Goal: Complete application form: Complete application form

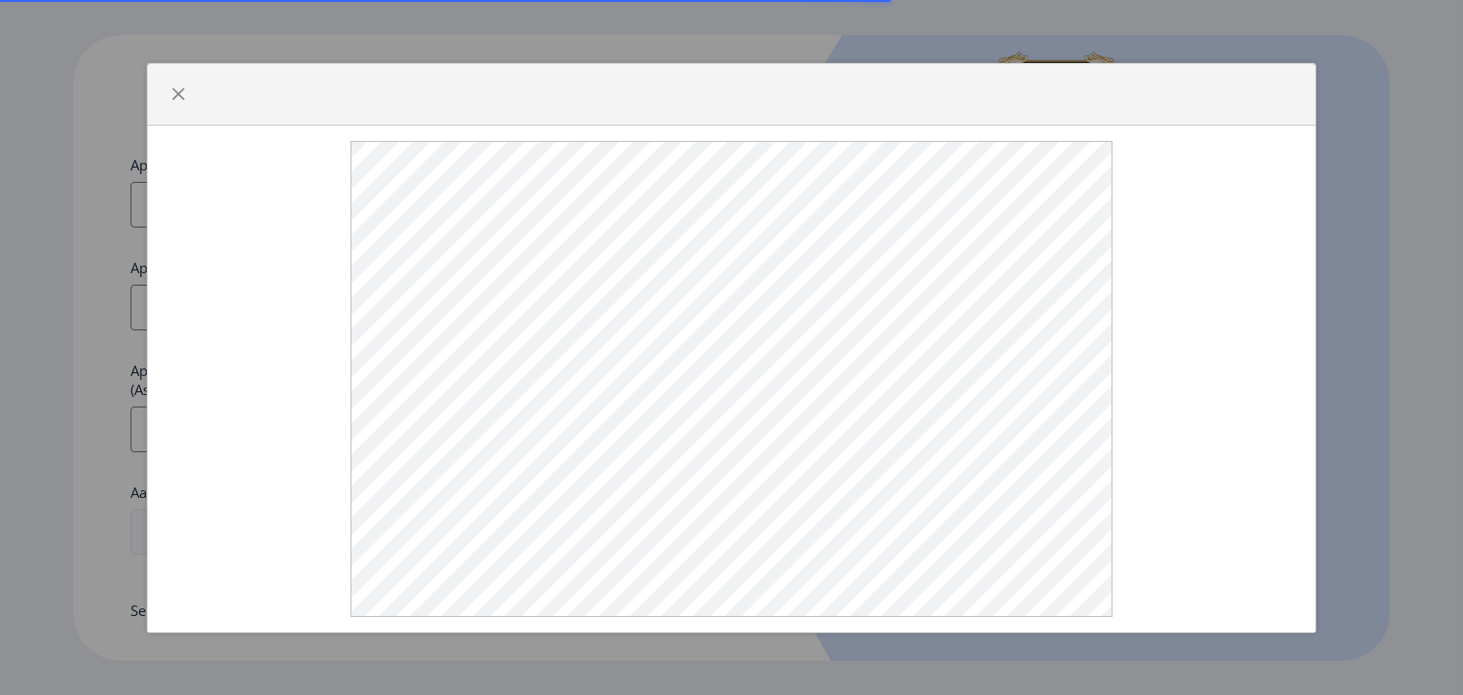
select select
click at [663, 84] on div at bounding box center [732, 95] width 1169 height 62
click at [328, 182] on div at bounding box center [732, 379] width 1138 height 476
click at [1188, 288] on div at bounding box center [732, 379] width 1138 height 476
click at [179, 96] on span "button" at bounding box center [178, 94] width 15 height 15
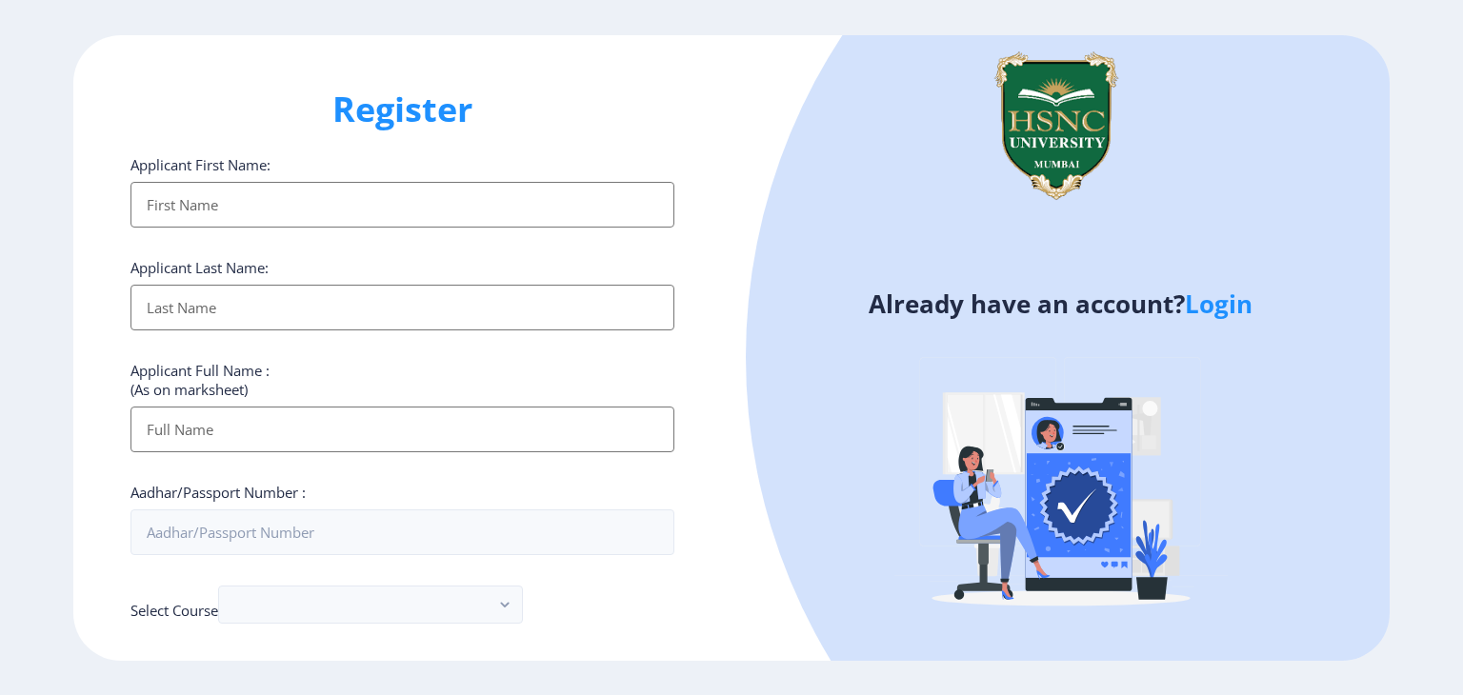
click at [492, 184] on input "Applicant First Name:" at bounding box center [402, 205] width 544 height 46
type input "[PERSON_NAME]"
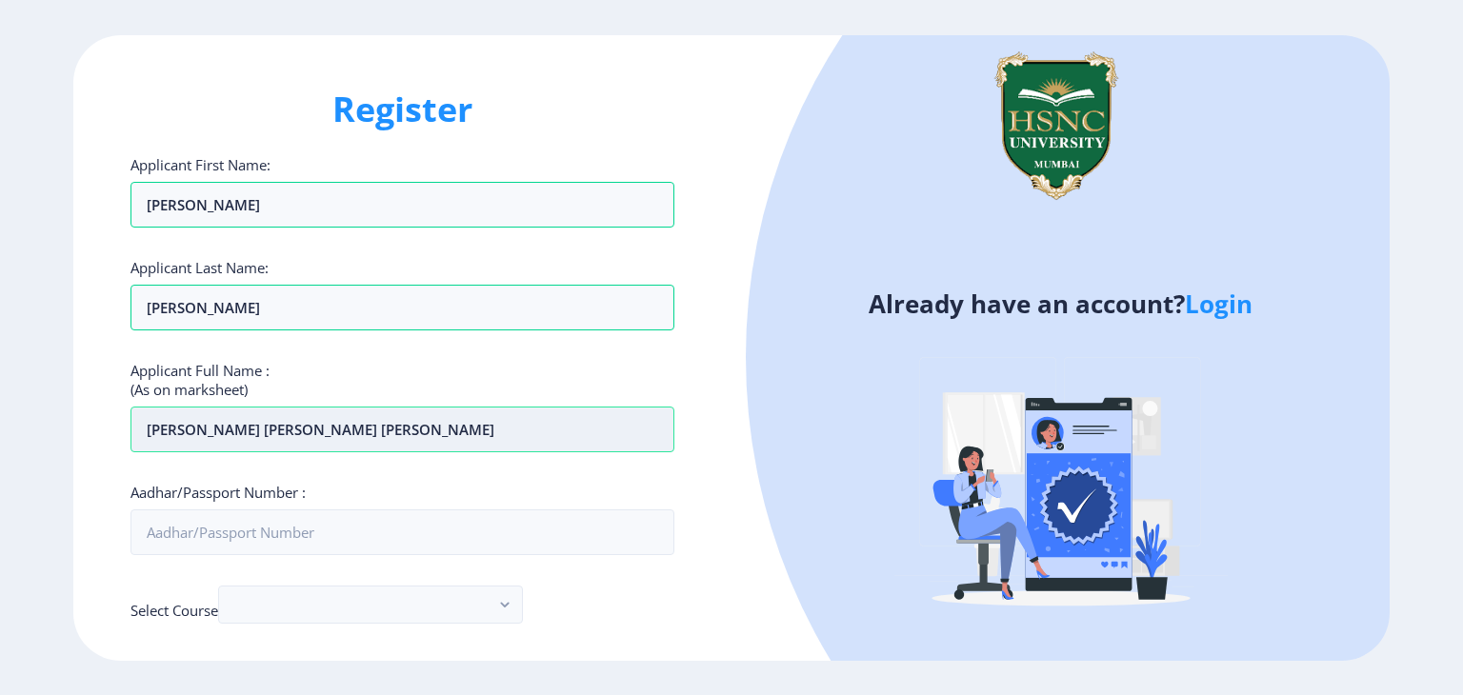
click at [279, 428] on input "[PERSON_NAME] [PERSON_NAME] [PERSON_NAME]" at bounding box center [402, 430] width 544 height 46
click at [240, 430] on input "[PERSON_NAME] [PERSON_NAME]" at bounding box center [402, 430] width 544 height 46
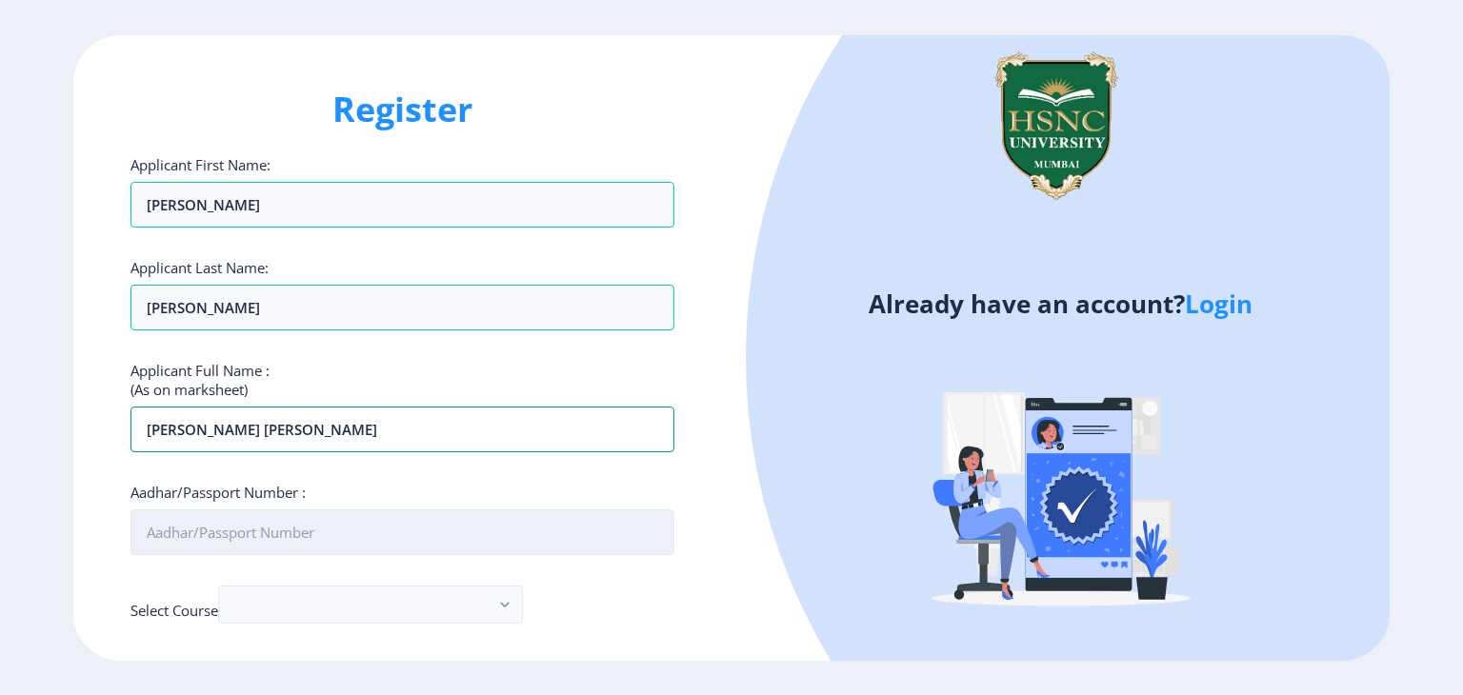
type input "[PERSON_NAME] [PERSON_NAME]"
click at [257, 523] on input "Aadhar/Passport Number :" at bounding box center [402, 533] width 544 height 46
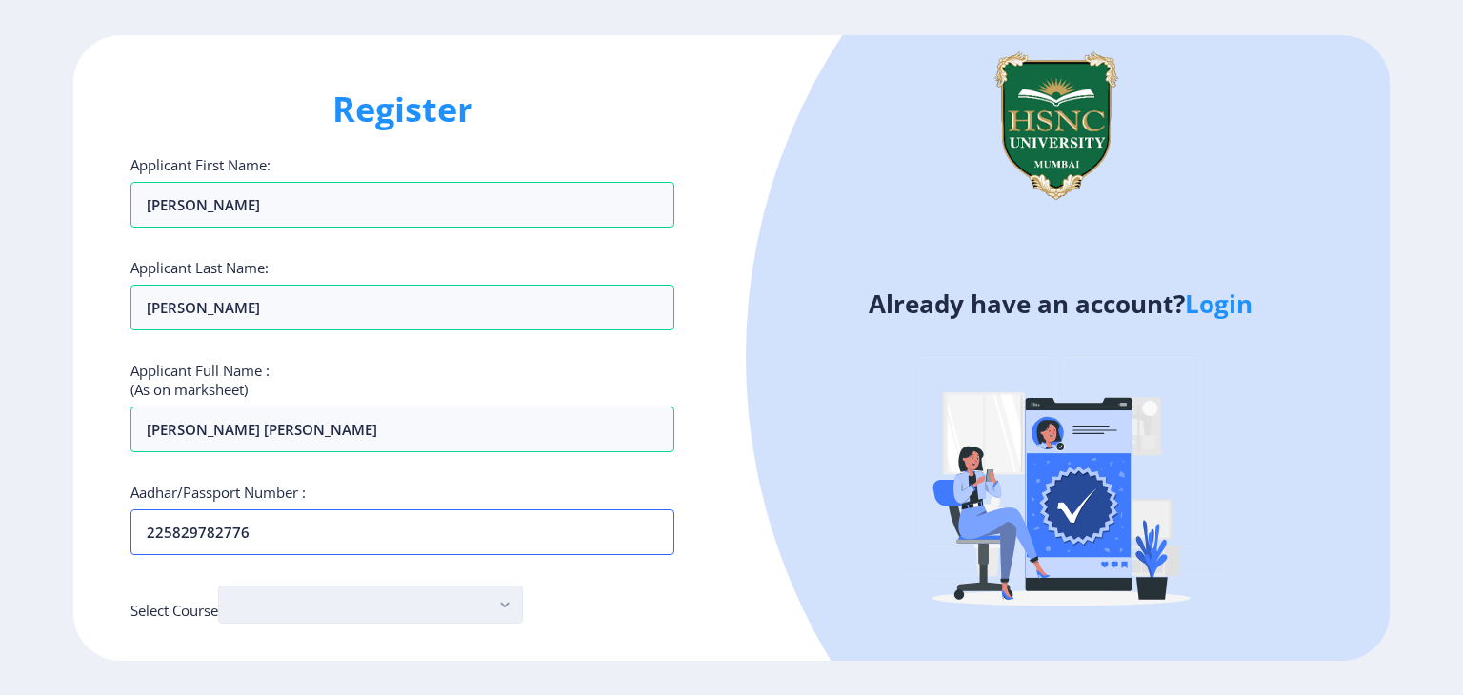
type input "225829782776"
click at [339, 619] on button "button" at bounding box center [370, 605] width 305 height 38
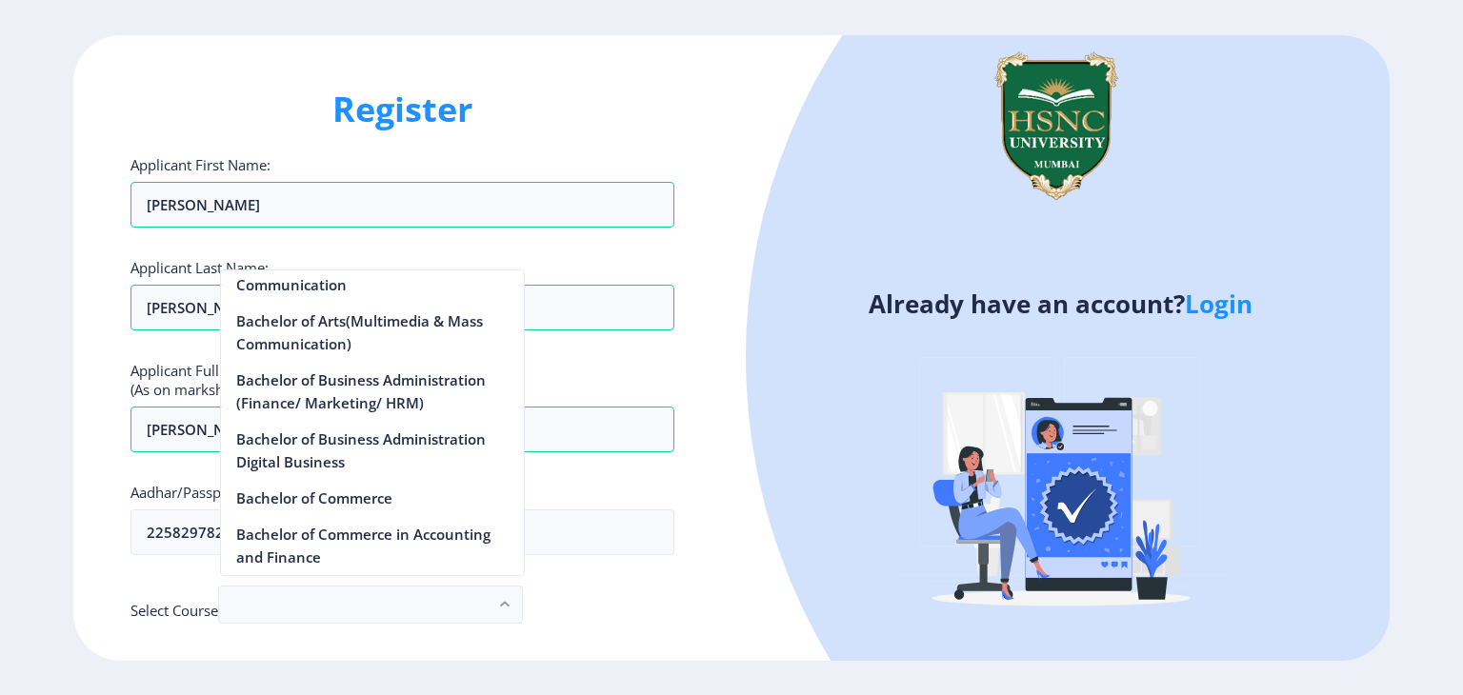
scroll to position [662, 0]
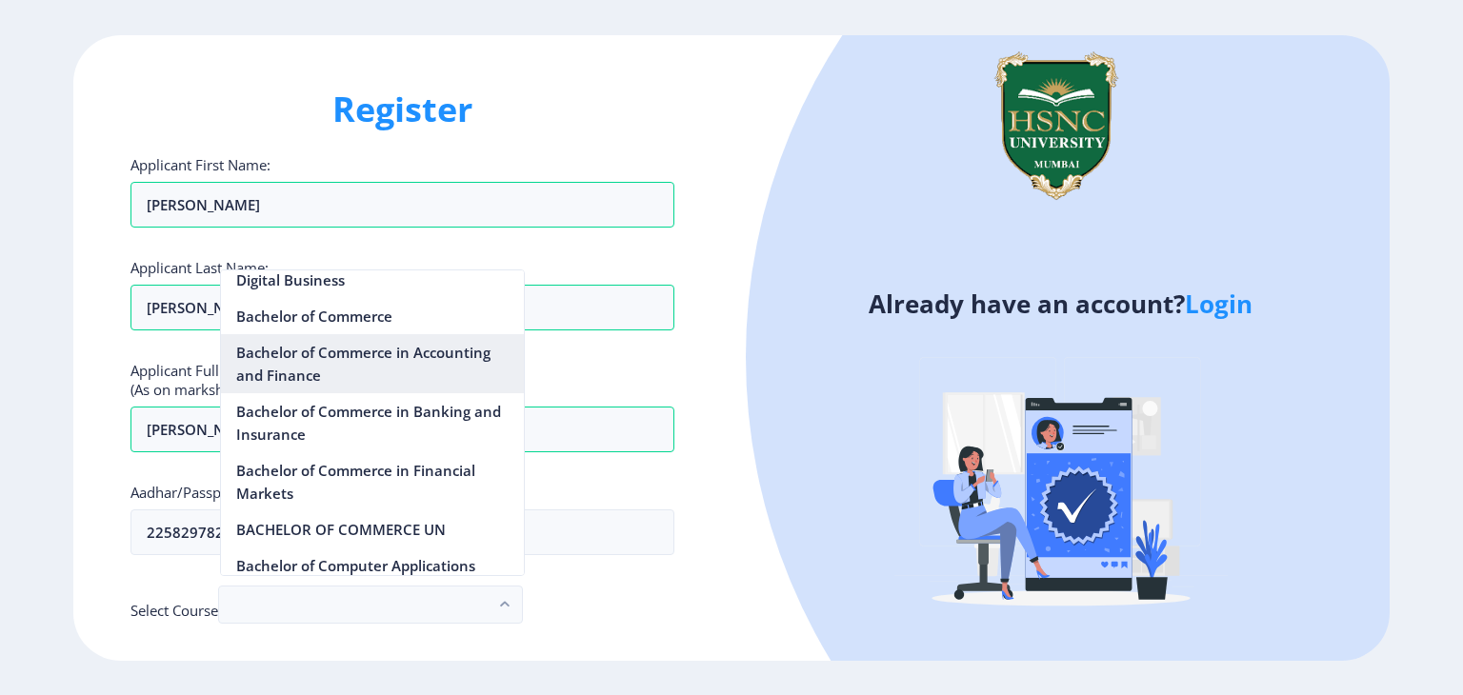
click at [344, 355] on nb-option "Bachelor of Commerce in Accounting and Finance" at bounding box center [372, 363] width 303 height 59
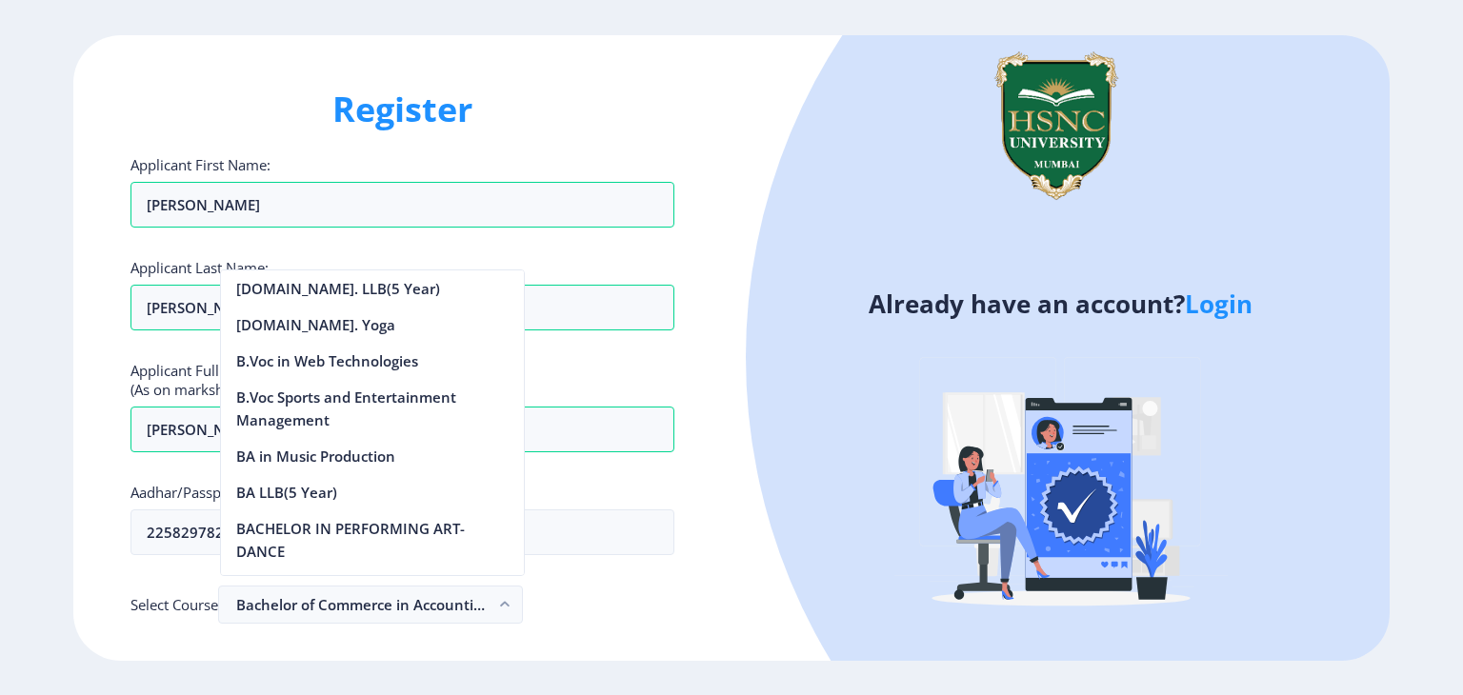
scroll to position [602, 0]
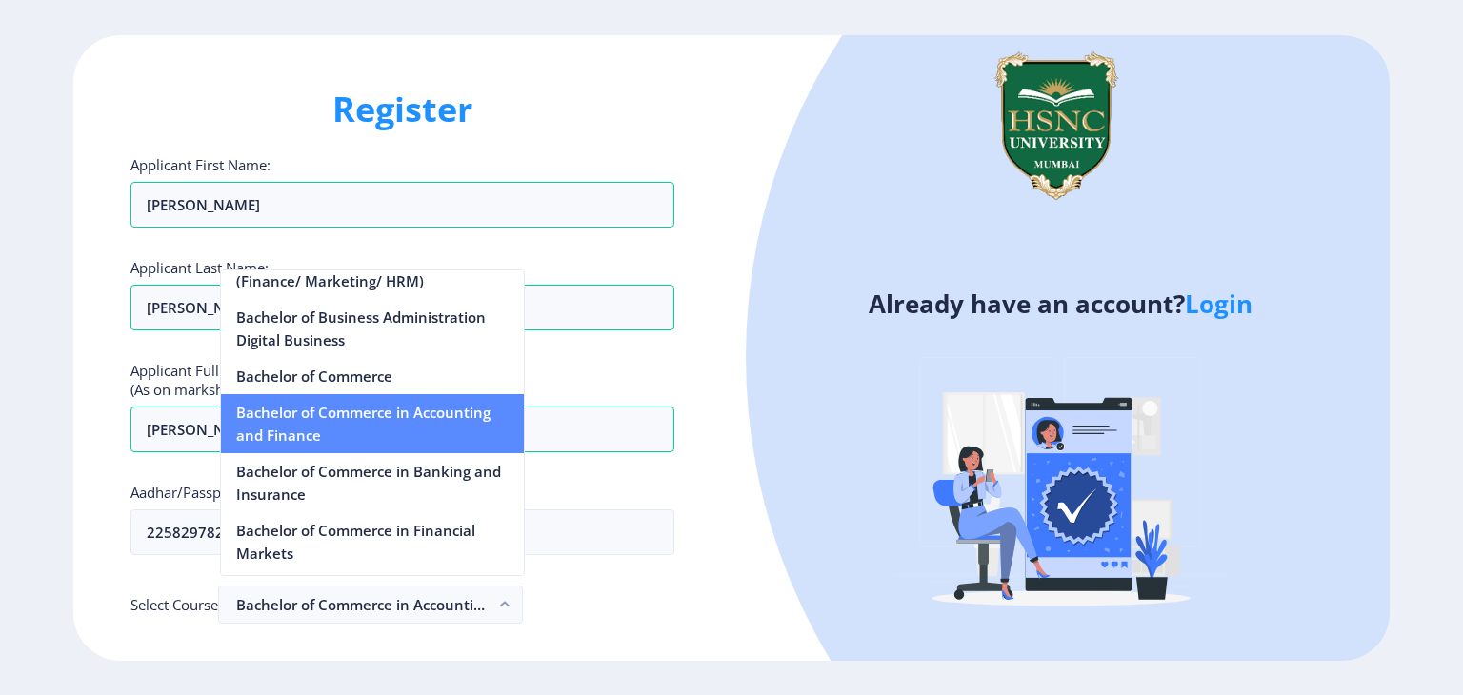
click at [410, 434] on nb-option "Bachelor of Commerce in Accounting and Finance" at bounding box center [372, 423] width 303 height 59
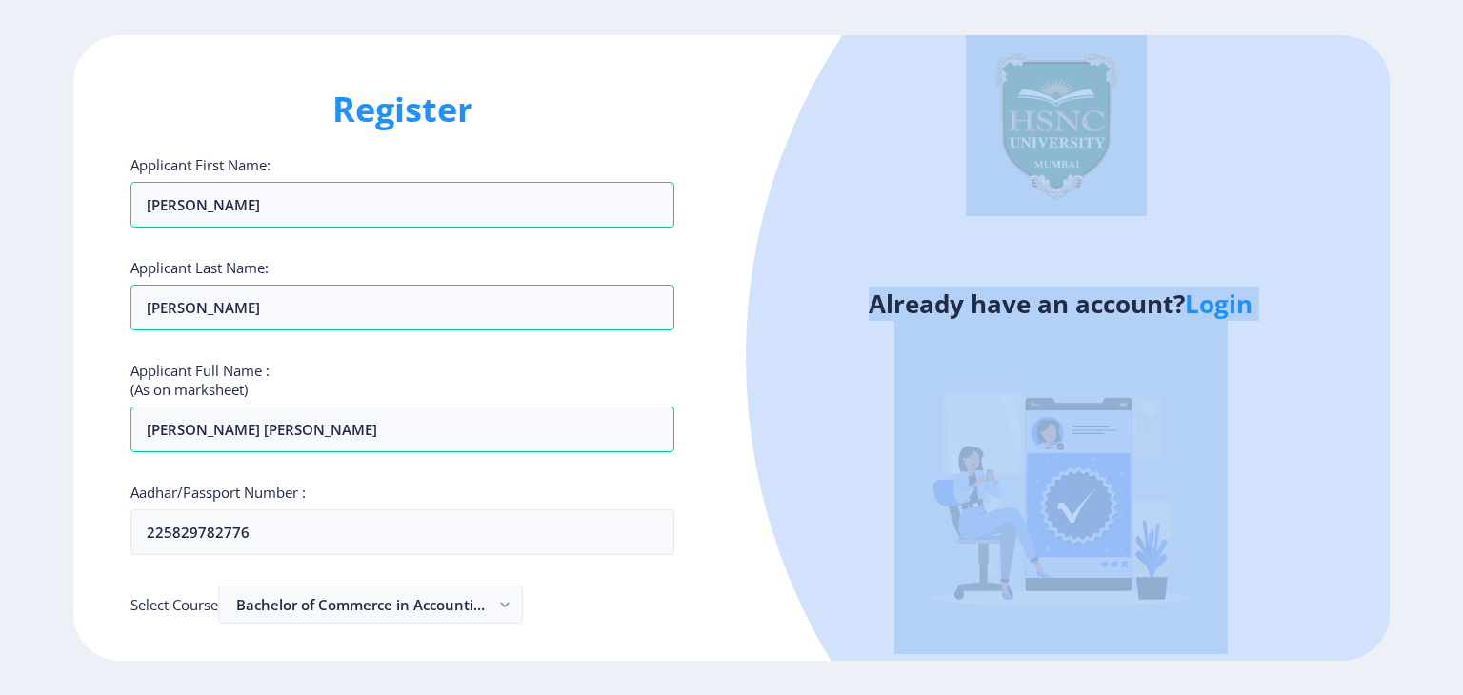
drag, startPoint x: 1461, startPoint y: 162, endPoint x: 1462, endPoint y: 256, distance: 94.3
click at [1462, 256] on ngx-register "Register Applicant First Name: [PERSON_NAME] Applicant Last Name: [PERSON_NAME]…" at bounding box center [731, 348] width 1463 height 626
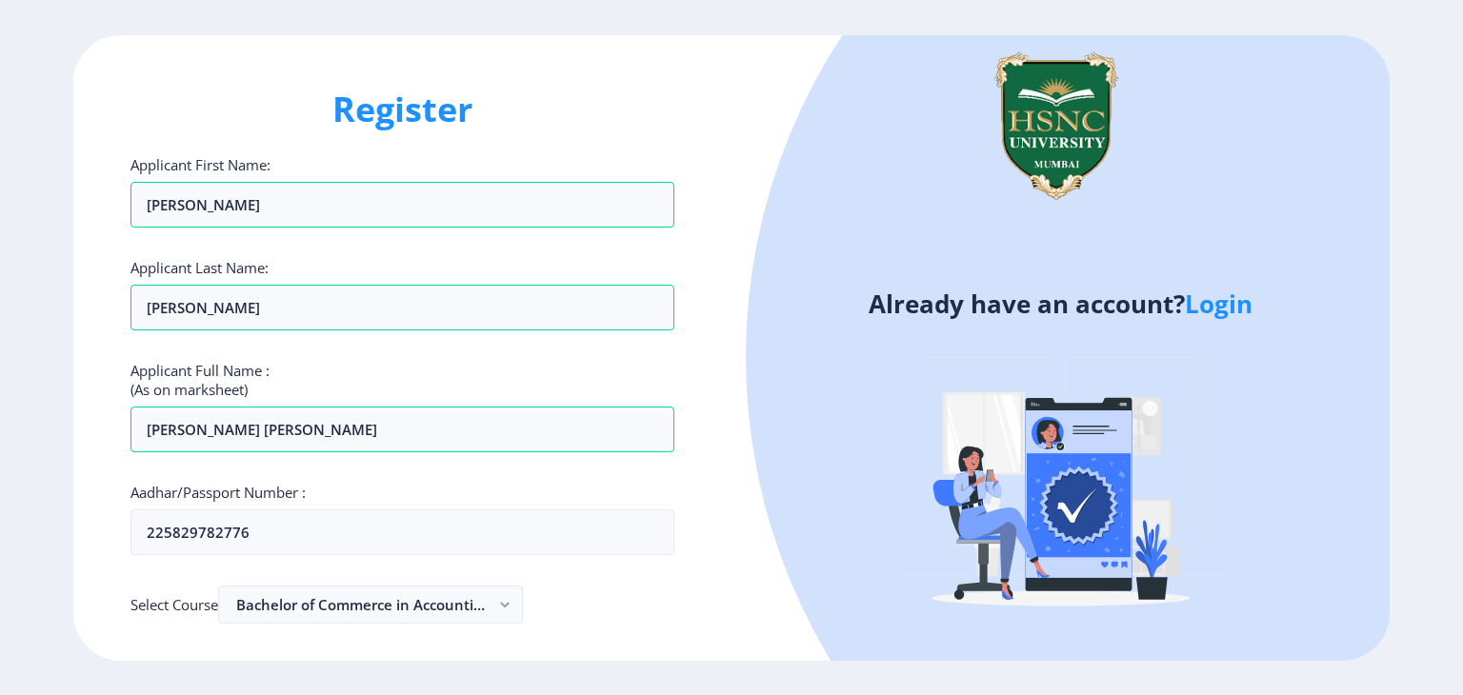
click at [758, 452] on div at bounding box center [1331, 357] width 1171 height 1171
click at [758, 382] on div at bounding box center [1331, 357] width 1171 height 1171
click at [1086, 523] on img at bounding box center [1060, 487] width 333 height 333
click at [408, 108] on h1 "Register" at bounding box center [402, 110] width 544 height 46
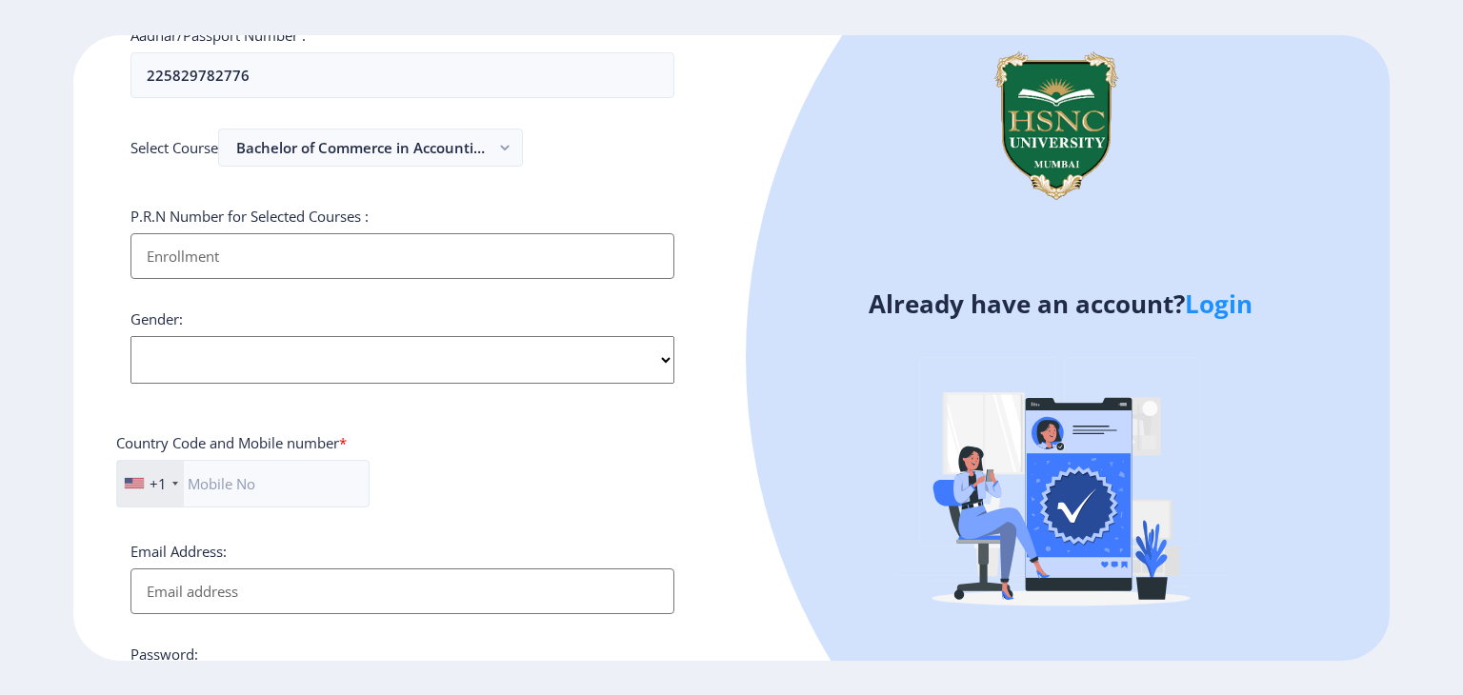
scroll to position [495, 0]
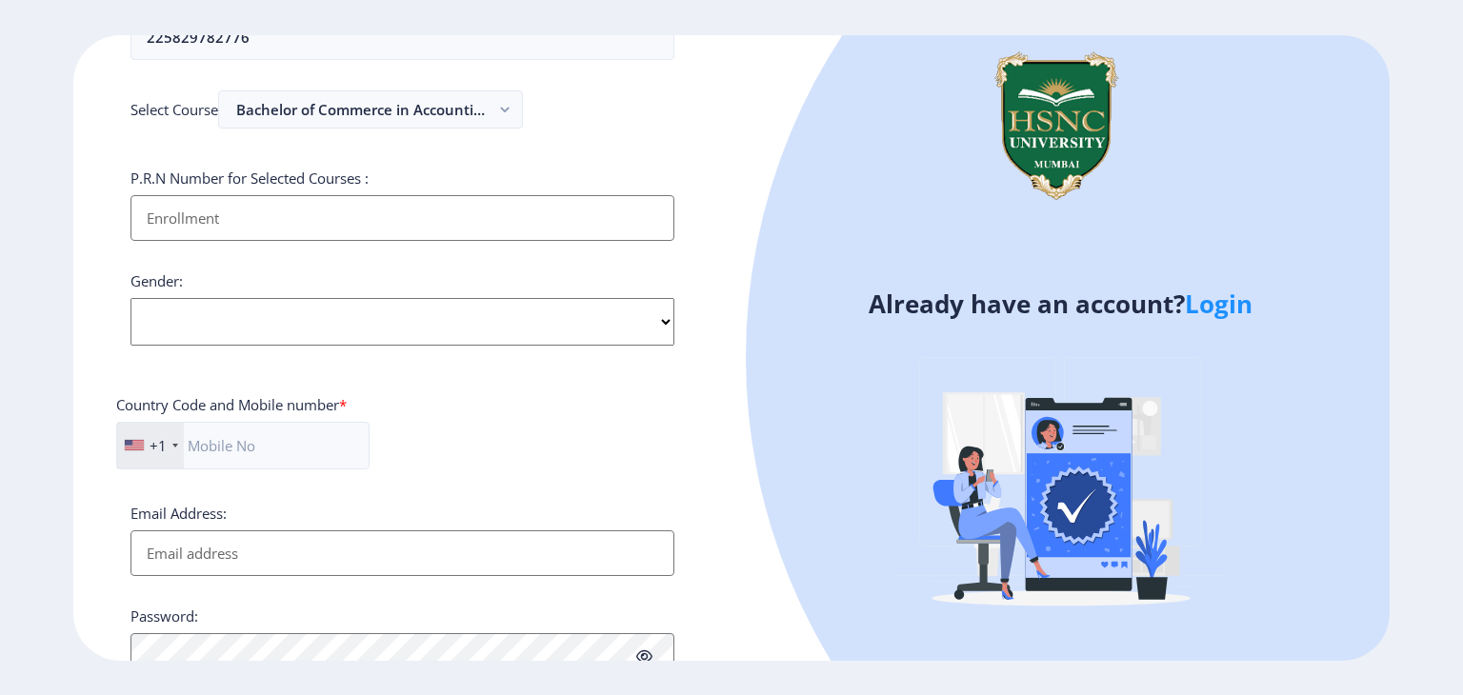
click at [530, 222] on input "Applicant First Name:" at bounding box center [402, 218] width 544 height 46
type input "2022230210090014"
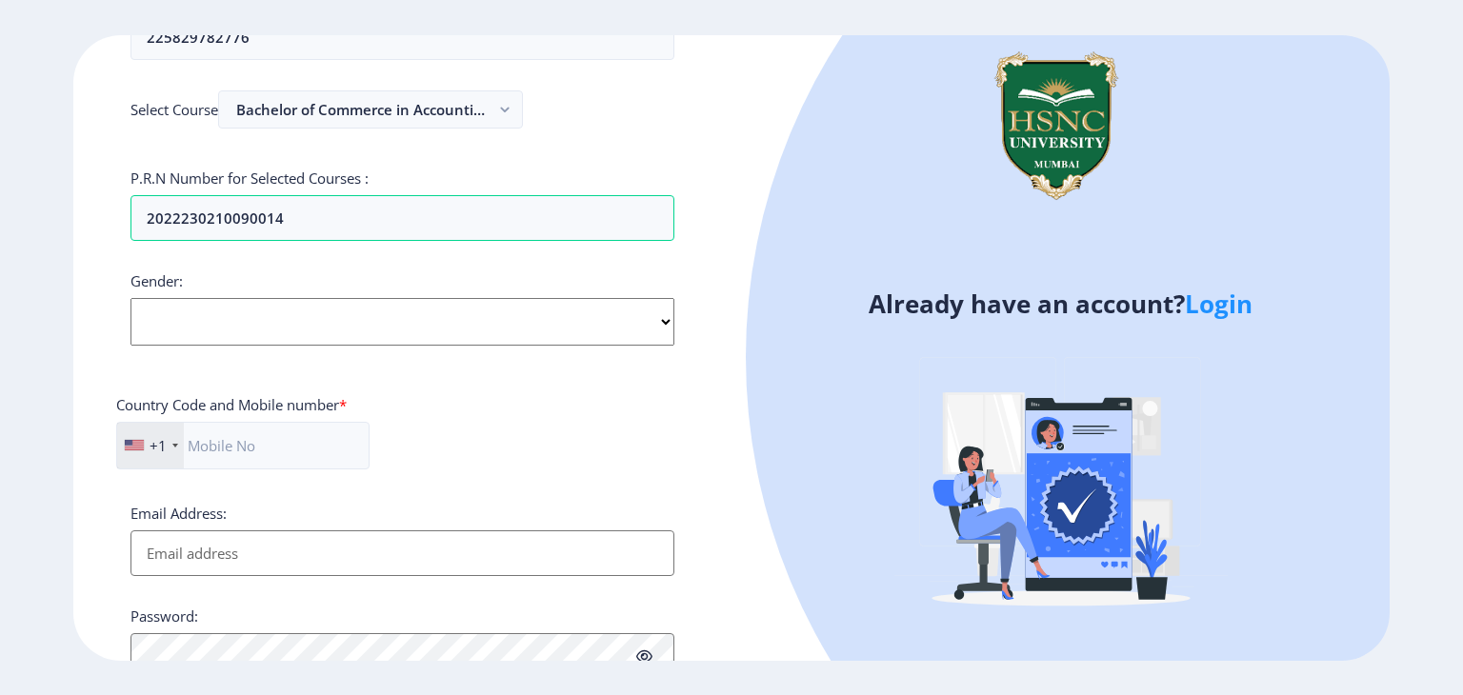
click at [388, 310] on select "Select Gender [DEMOGRAPHIC_DATA] [DEMOGRAPHIC_DATA] Other" at bounding box center [402, 322] width 544 height 48
select select "[DEMOGRAPHIC_DATA]"
click at [130, 298] on select "Select Gender [DEMOGRAPHIC_DATA] [DEMOGRAPHIC_DATA] Other" at bounding box center [402, 322] width 544 height 48
click at [145, 448] on div "+1" at bounding box center [150, 446] width 67 height 46
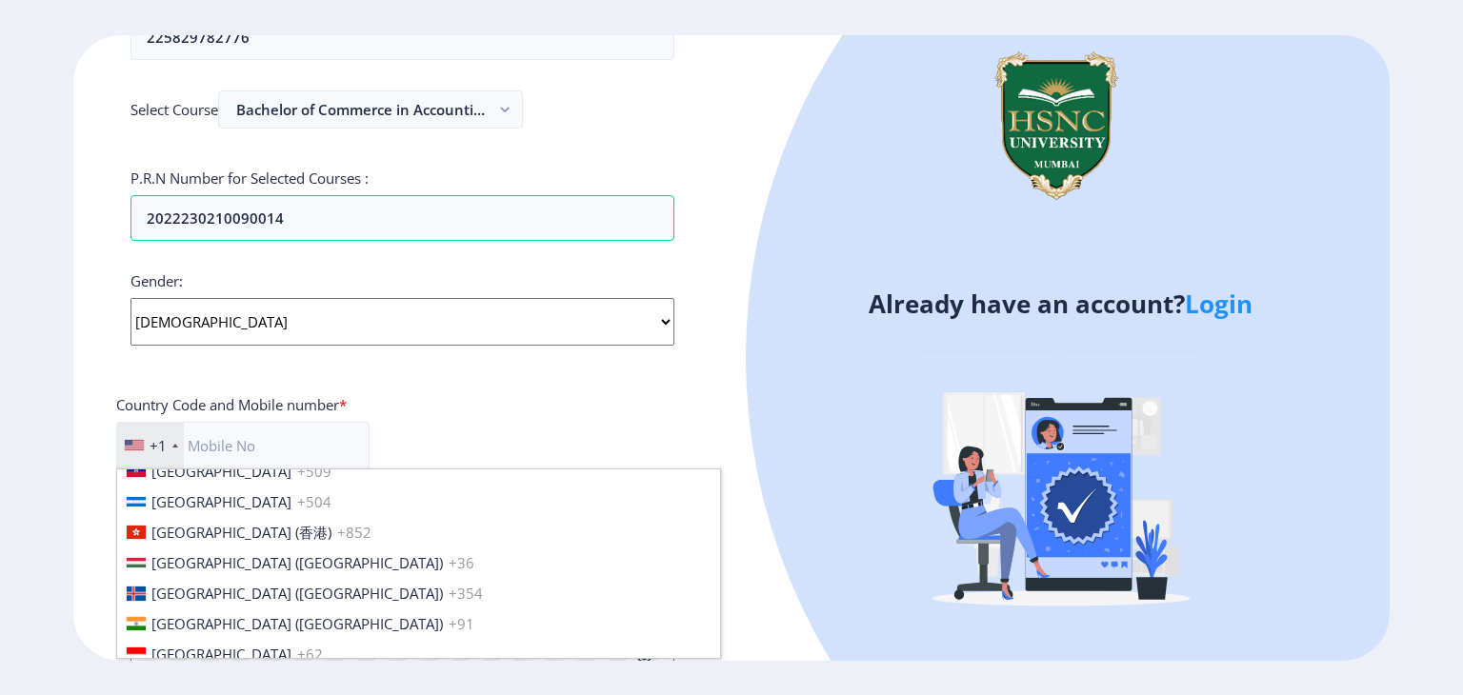
scroll to position [2928, 0]
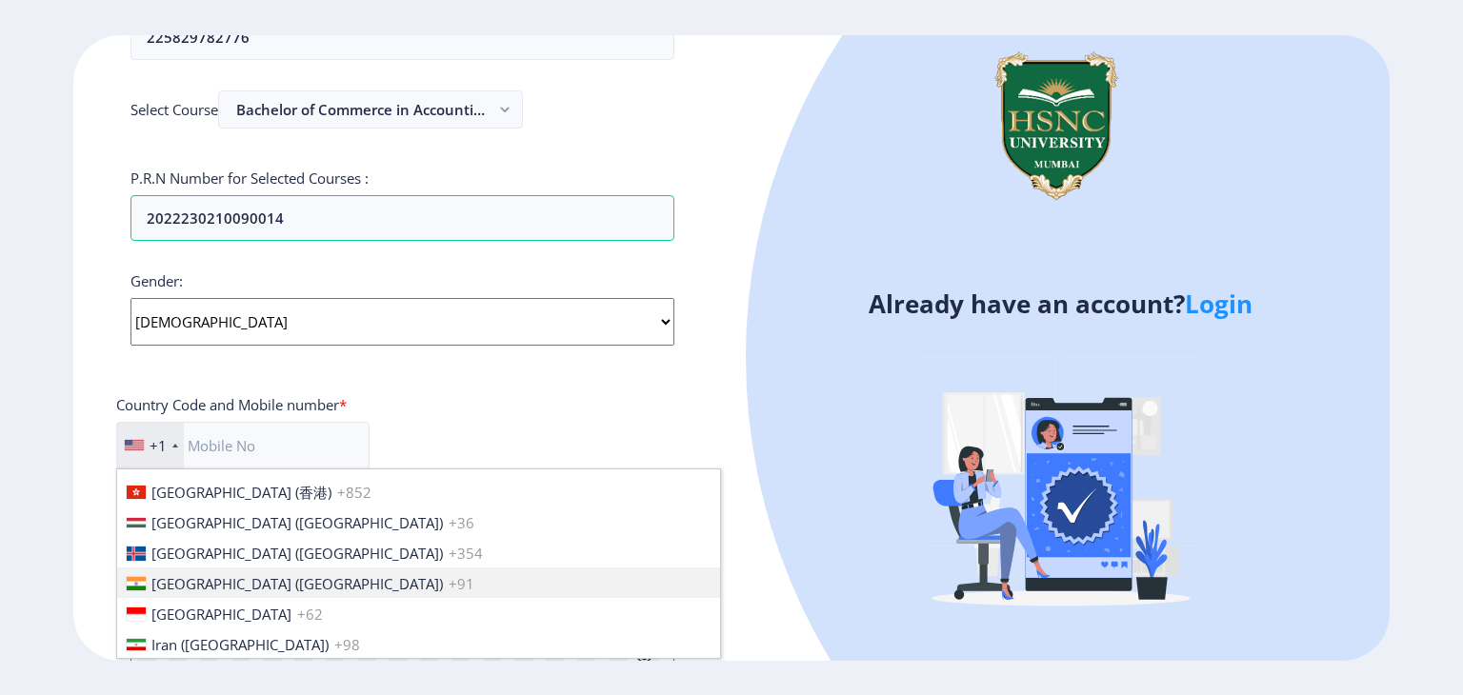
click at [370, 583] on li "[GEOGRAPHIC_DATA] ([GEOGRAPHIC_DATA]) +91" at bounding box center [418, 583] width 603 height 30
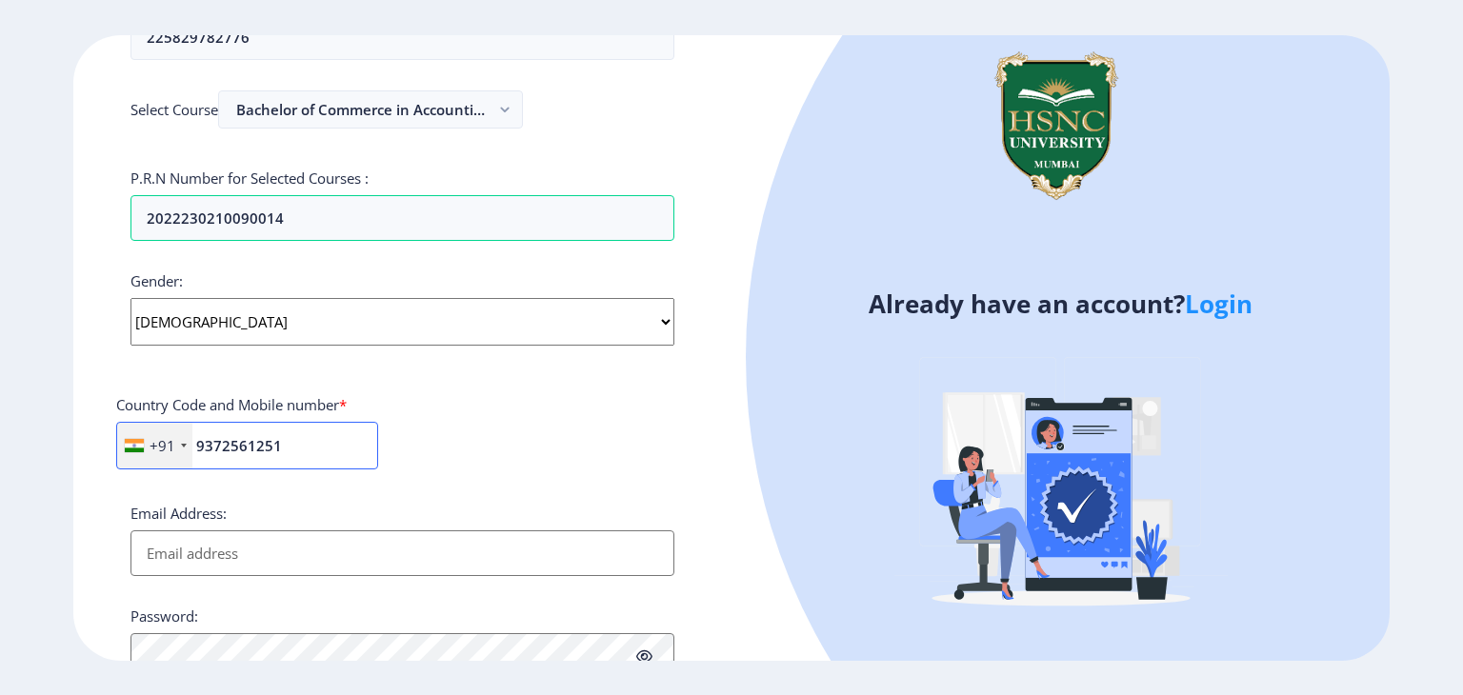
type input "9372561251"
click at [453, 415] on div "Country Code and Mobile number *" at bounding box center [402, 408] width 572 height 27
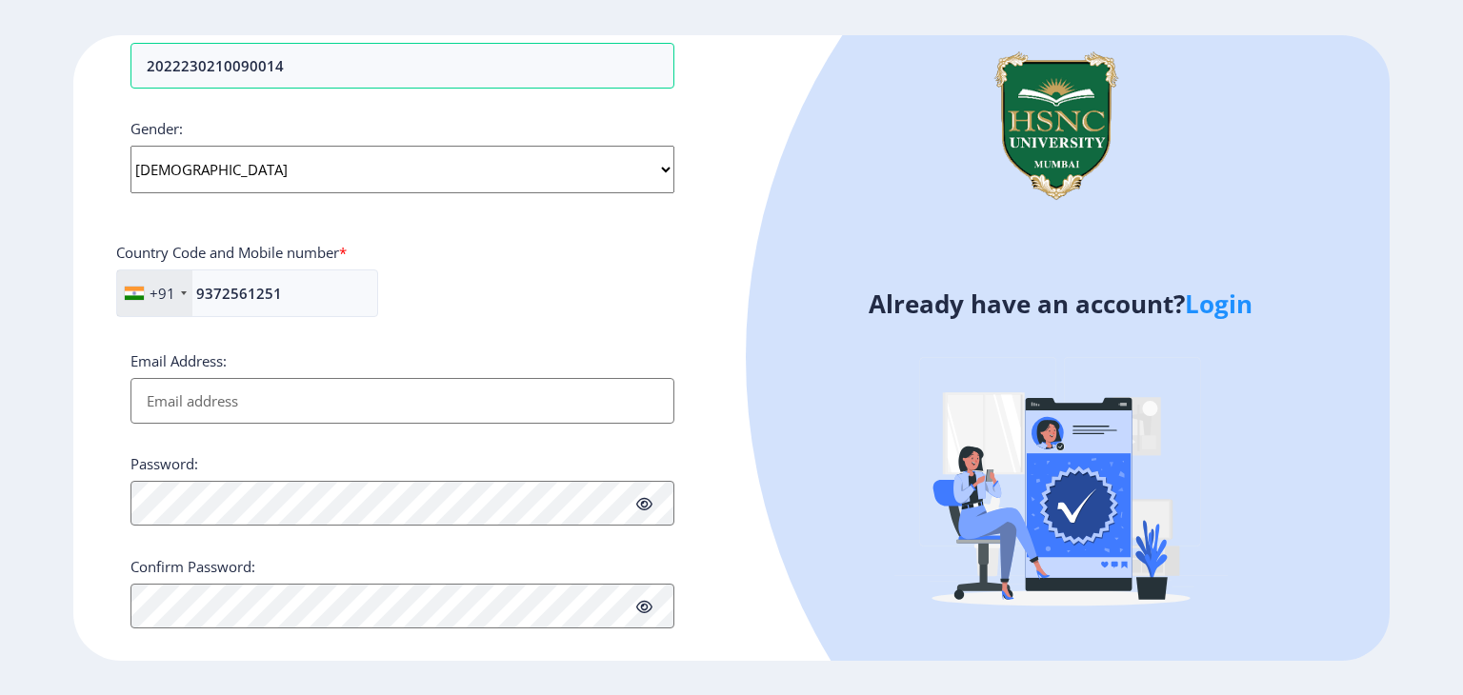
scroll to position [673, 0]
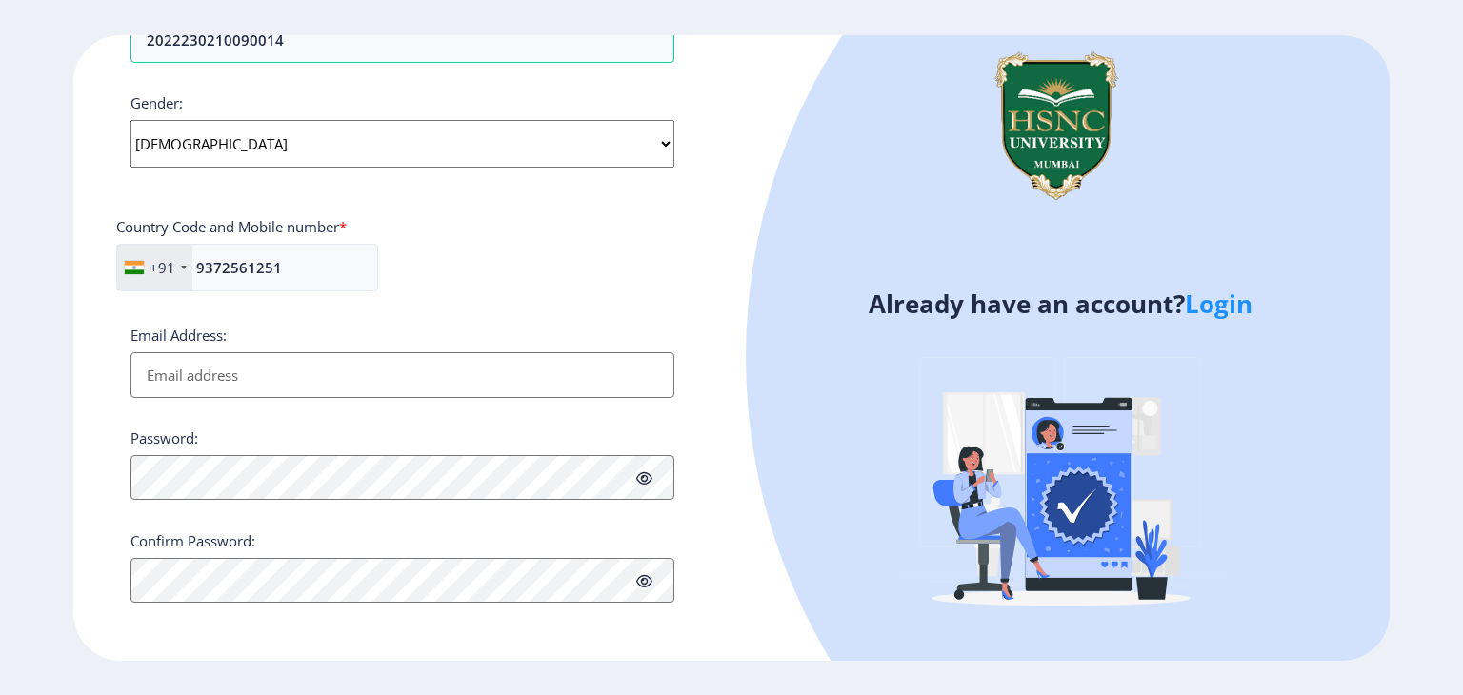
click at [538, 378] on input "Email Address:" at bounding box center [402, 375] width 544 height 46
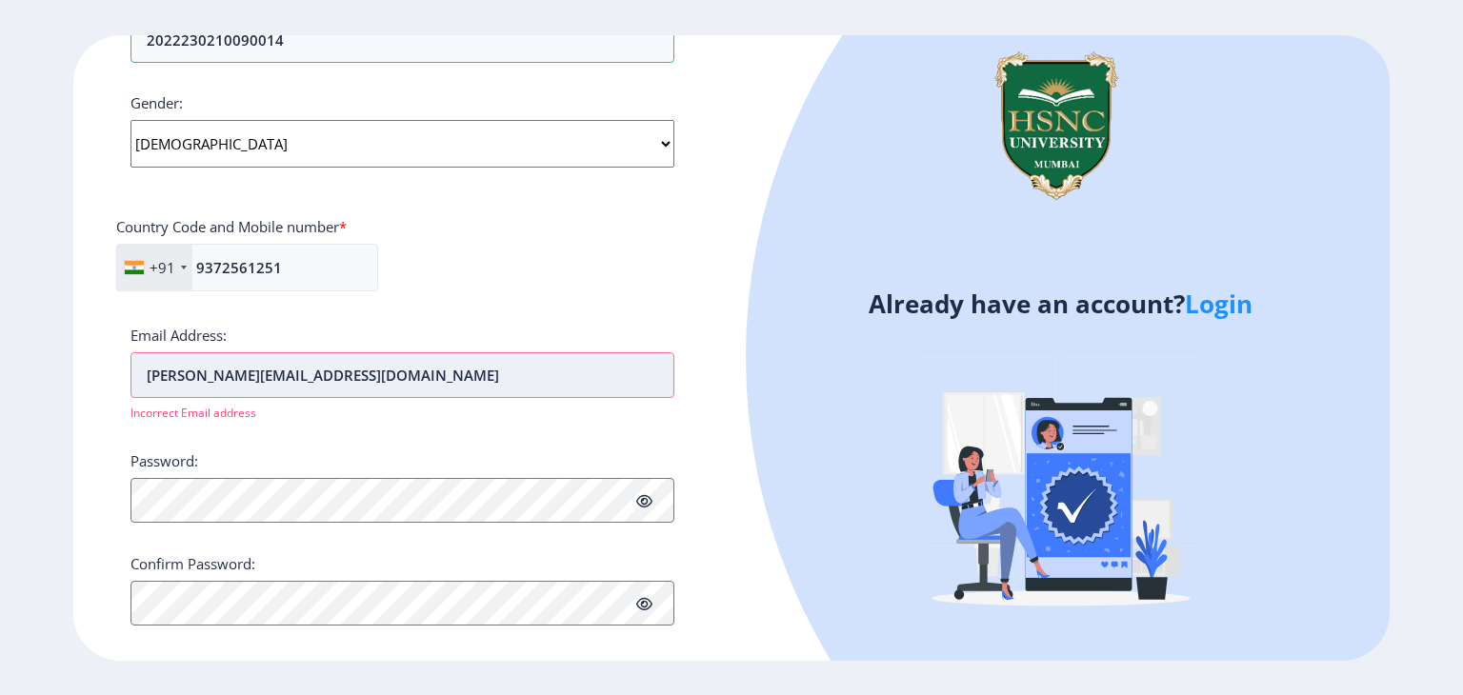
click at [389, 378] on input "[PERSON_NAME][EMAIL_ADDRESS][DOMAIN_NAME]" at bounding box center [402, 375] width 544 height 46
type input "a"
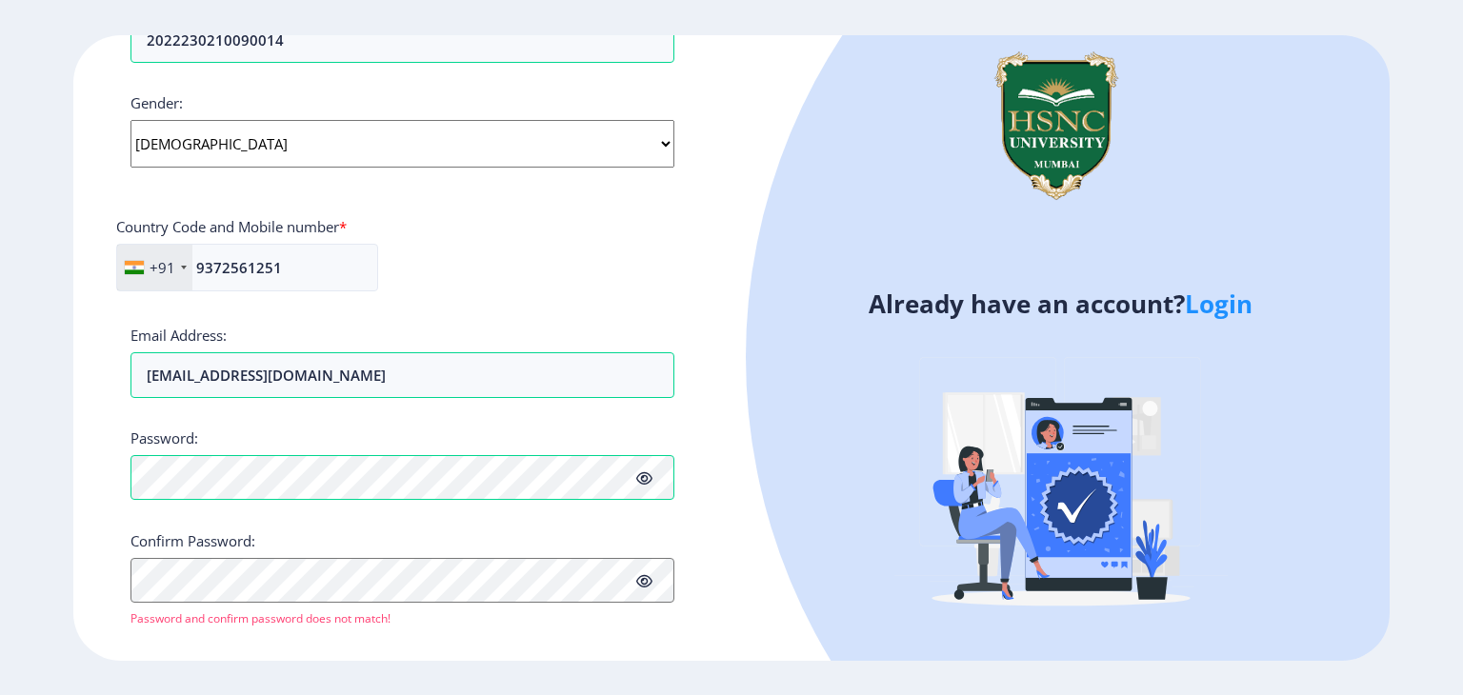
type input "[EMAIL_ADDRESS][DOMAIN_NAME]"
click at [645, 475] on icon at bounding box center [644, 479] width 16 height 14
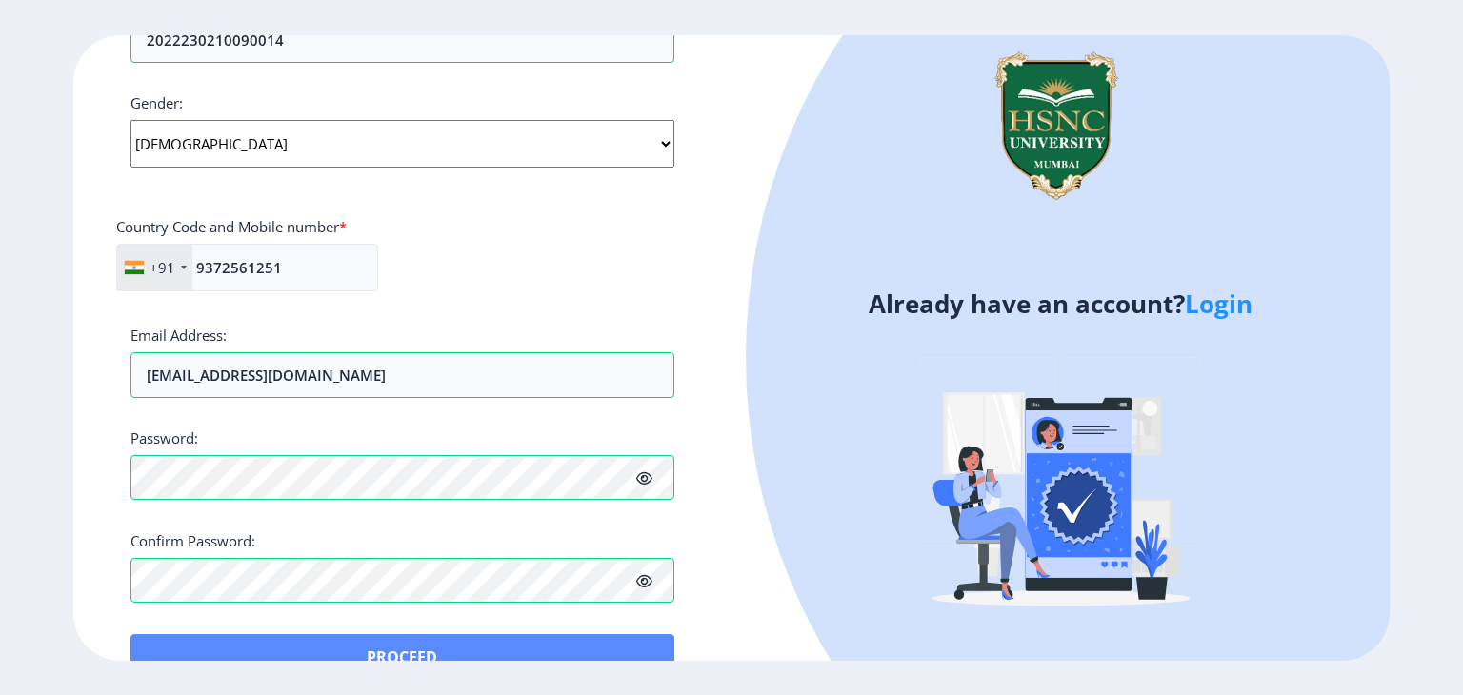
click at [351, 634] on div "Proceed" at bounding box center [402, 657] width 544 height 46
click at [363, 643] on button "Proceed" at bounding box center [402, 657] width 544 height 46
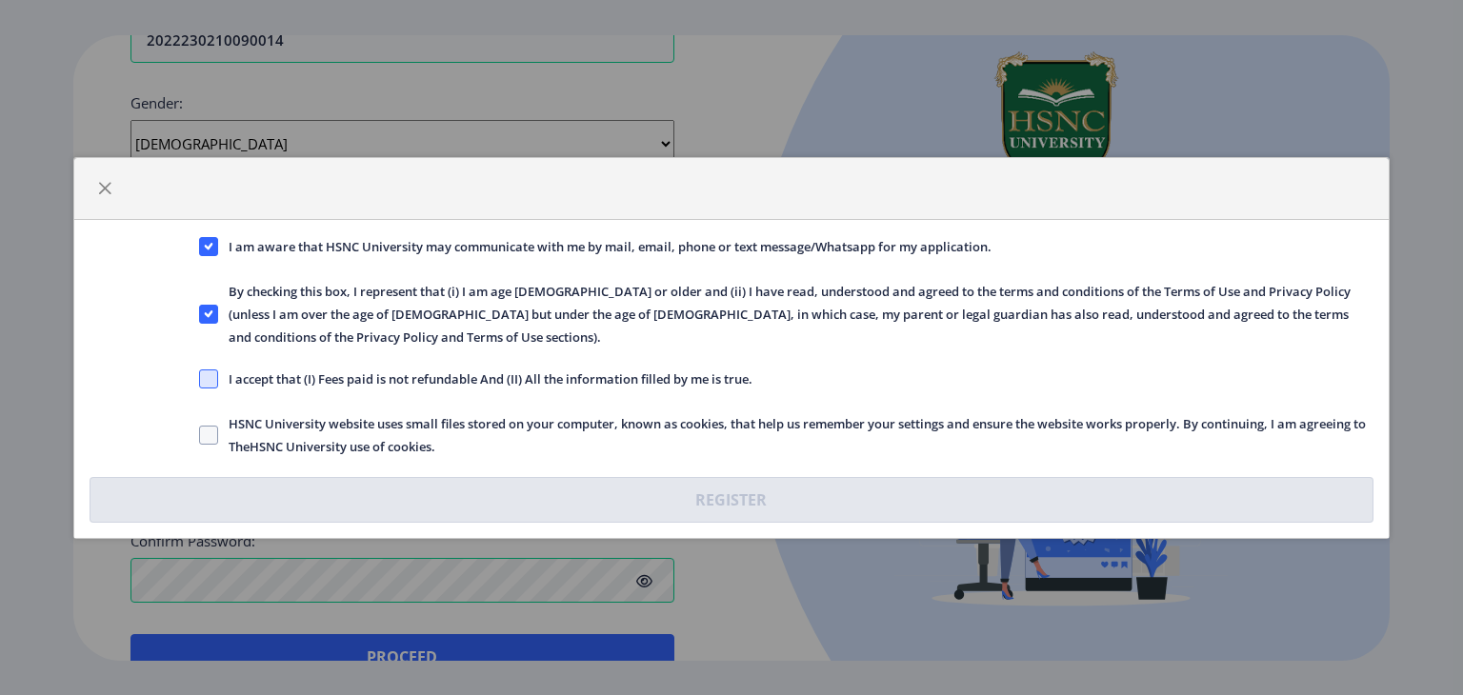
click at [216, 374] on span at bounding box center [208, 379] width 19 height 19
click at [200, 378] on input "I accept that (I) Fees paid is not refundable And (II) All the information fill…" at bounding box center [199, 378] width 1 height 1
checkbox input "true"
click at [209, 427] on span at bounding box center [208, 435] width 19 height 19
click at [200, 434] on input "HSNC University website uses small files stored on your computer, known as cook…" at bounding box center [199, 434] width 1 height 1
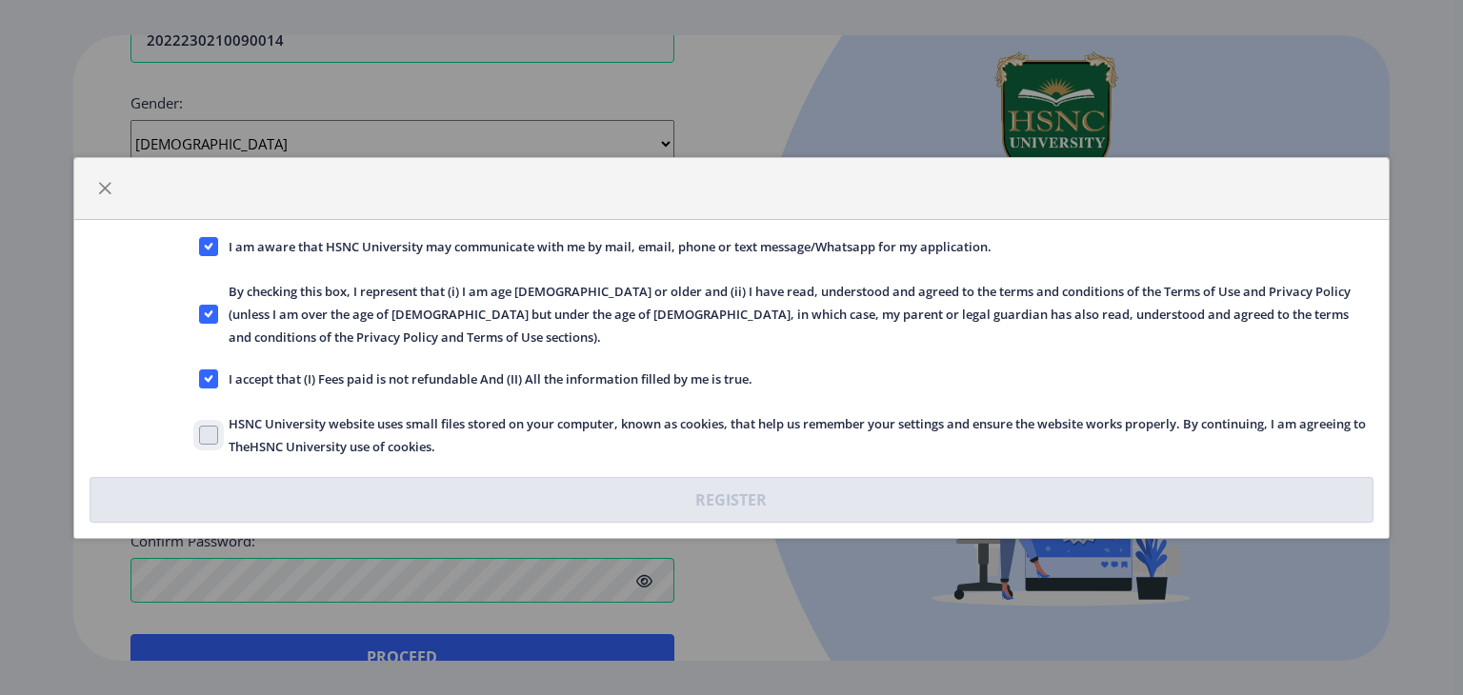
checkbox input "true"
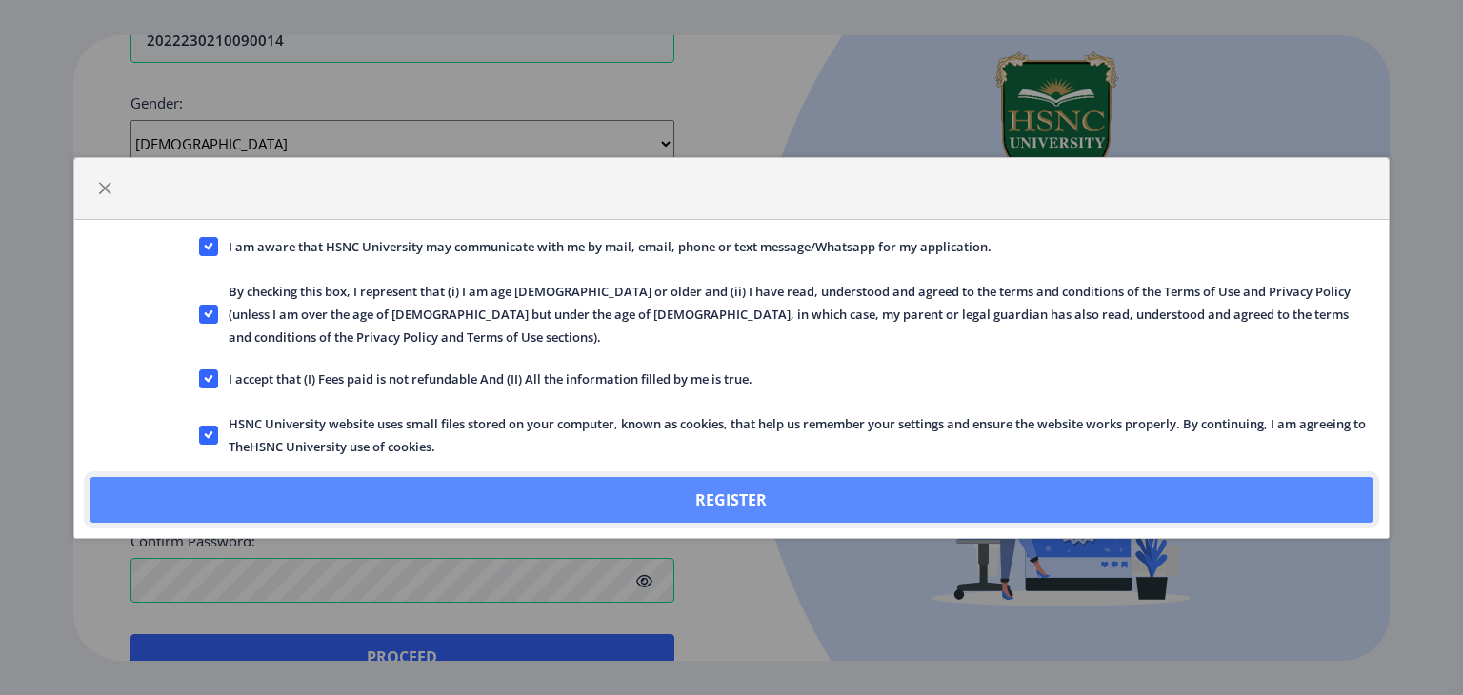
click at [544, 489] on button "Register" at bounding box center [732, 500] width 1284 height 46
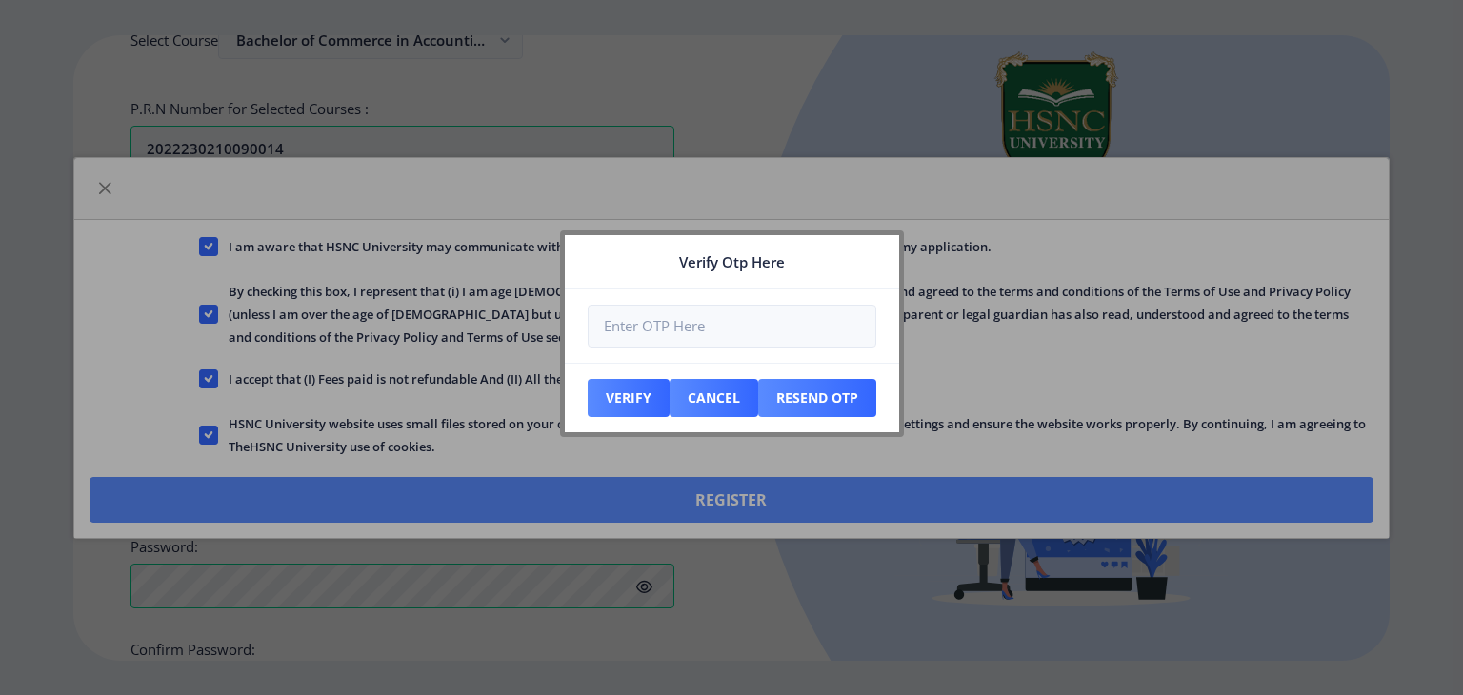
scroll to position [781, 0]
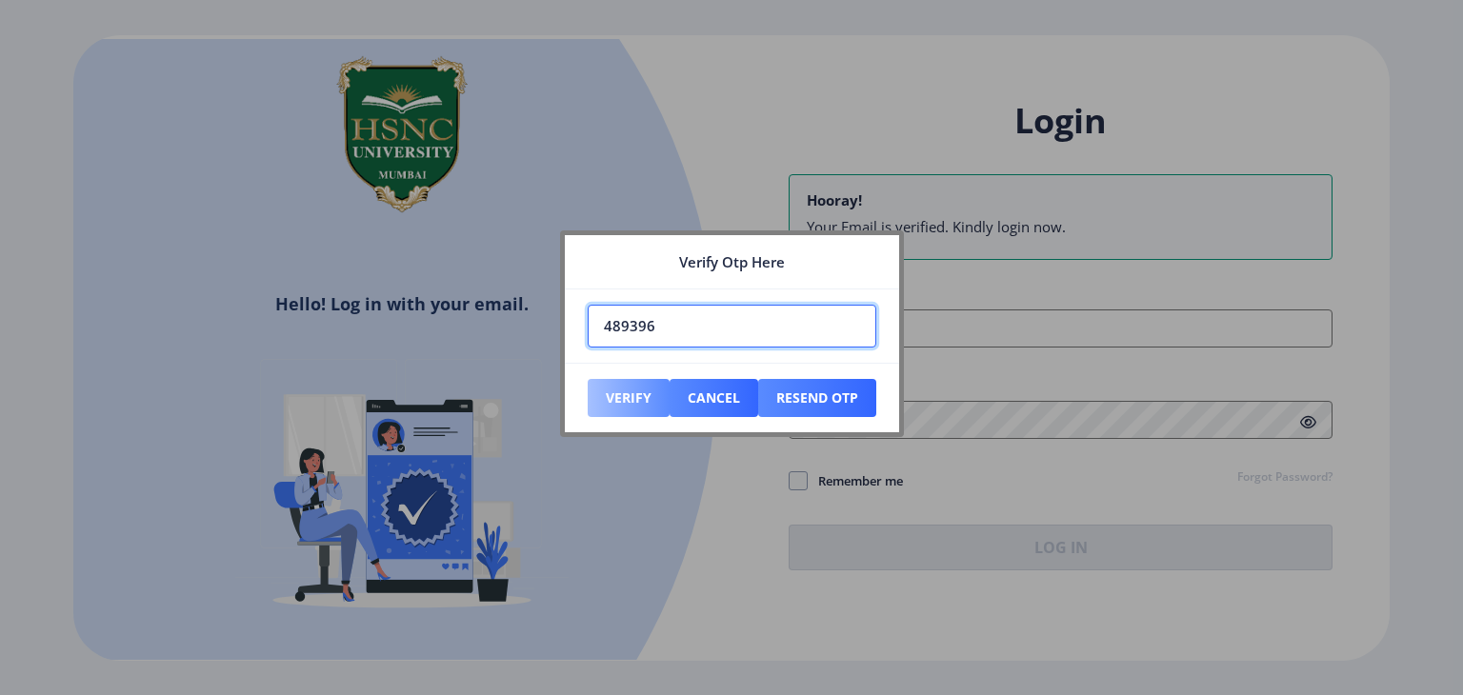
type input "489396"
click at [615, 387] on button "Verify" at bounding box center [629, 398] width 82 height 38
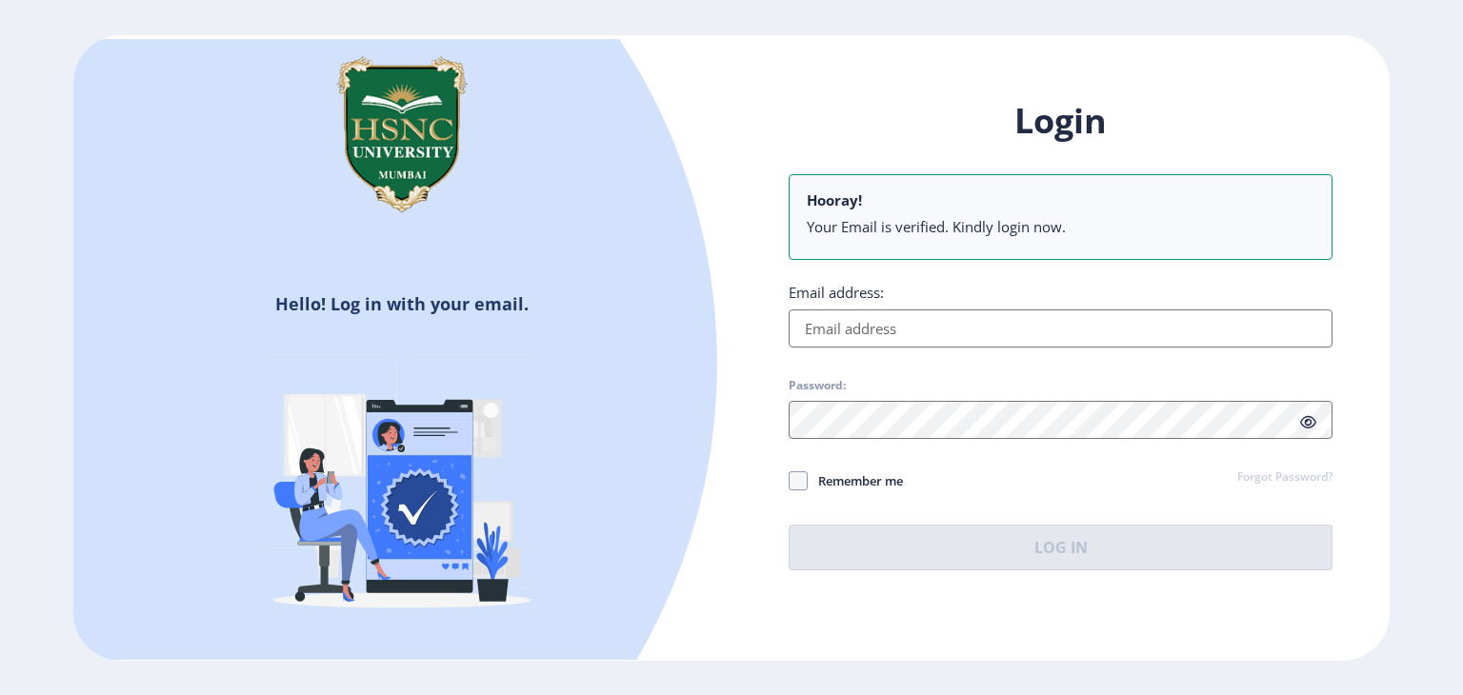
click at [863, 315] on input "Email address:" at bounding box center [1061, 329] width 544 height 38
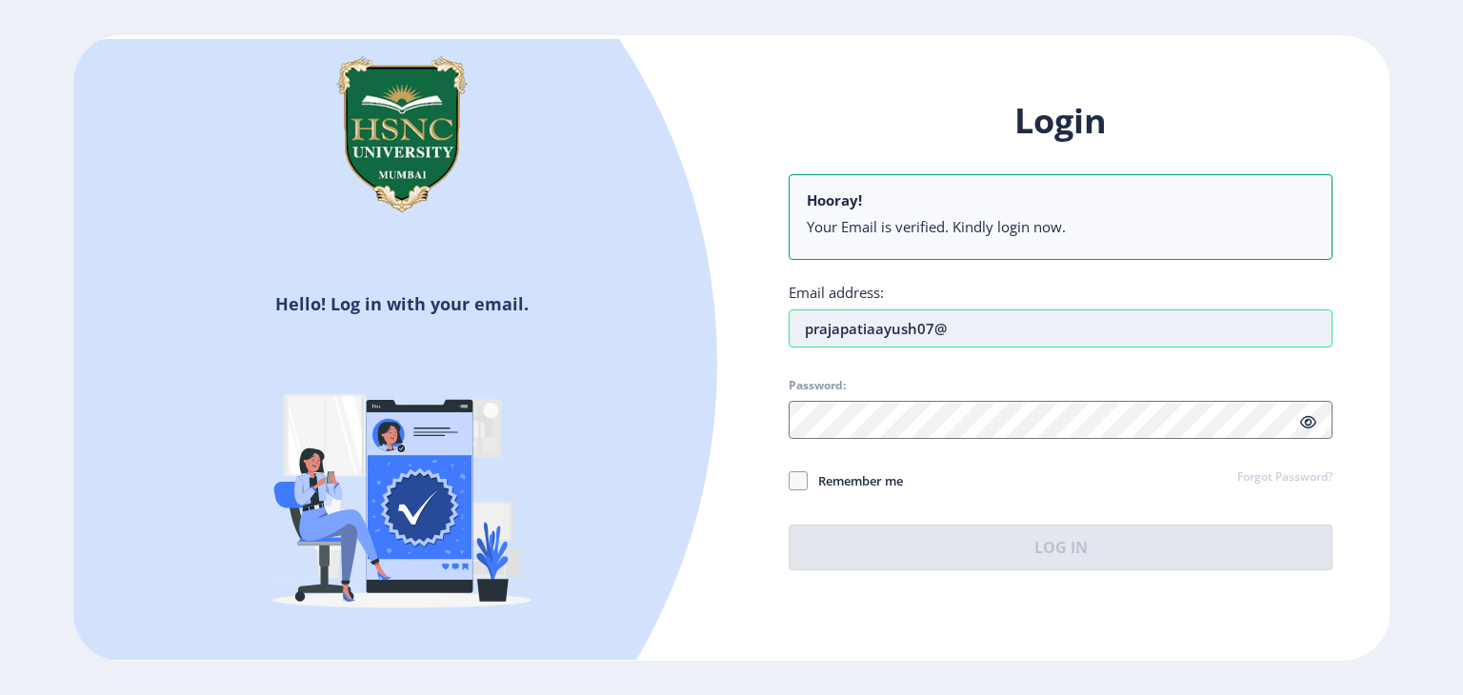
type input "[EMAIL_ADDRESS][DOMAIN_NAME]"
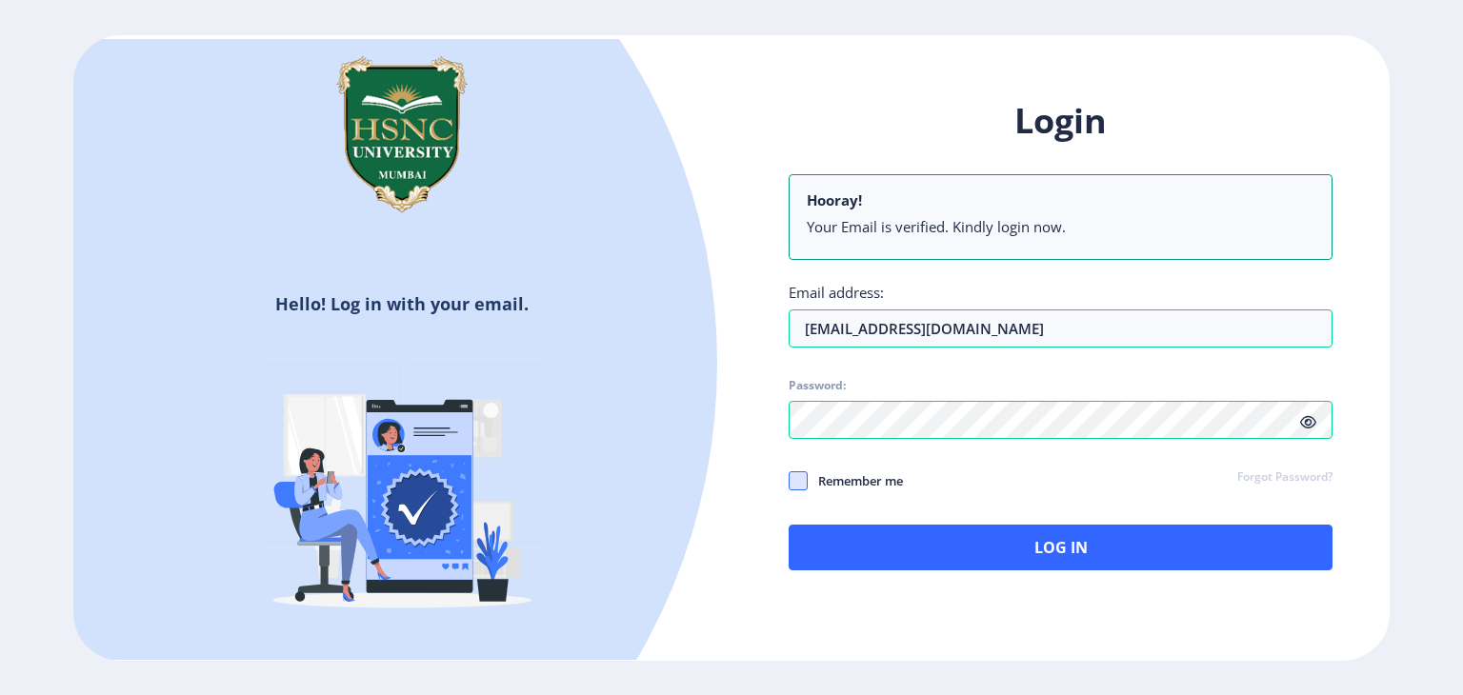
click at [803, 482] on span at bounding box center [798, 481] width 19 height 19
click at [790, 482] on input "Remember me" at bounding box center [789, 481] width 1 height 1
checkbox input "true"
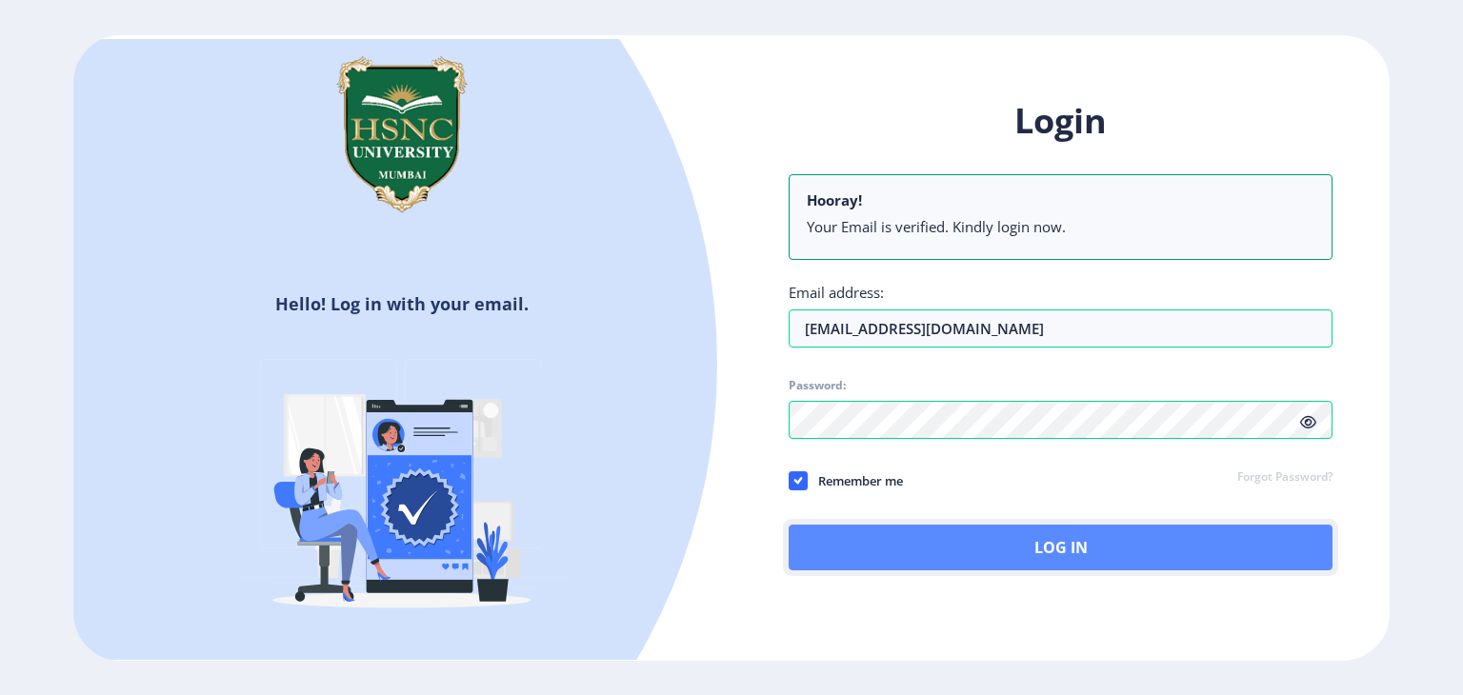
click at [931, 553] on button "Log In" at bounding box center [1061, 548] width 544 height 46
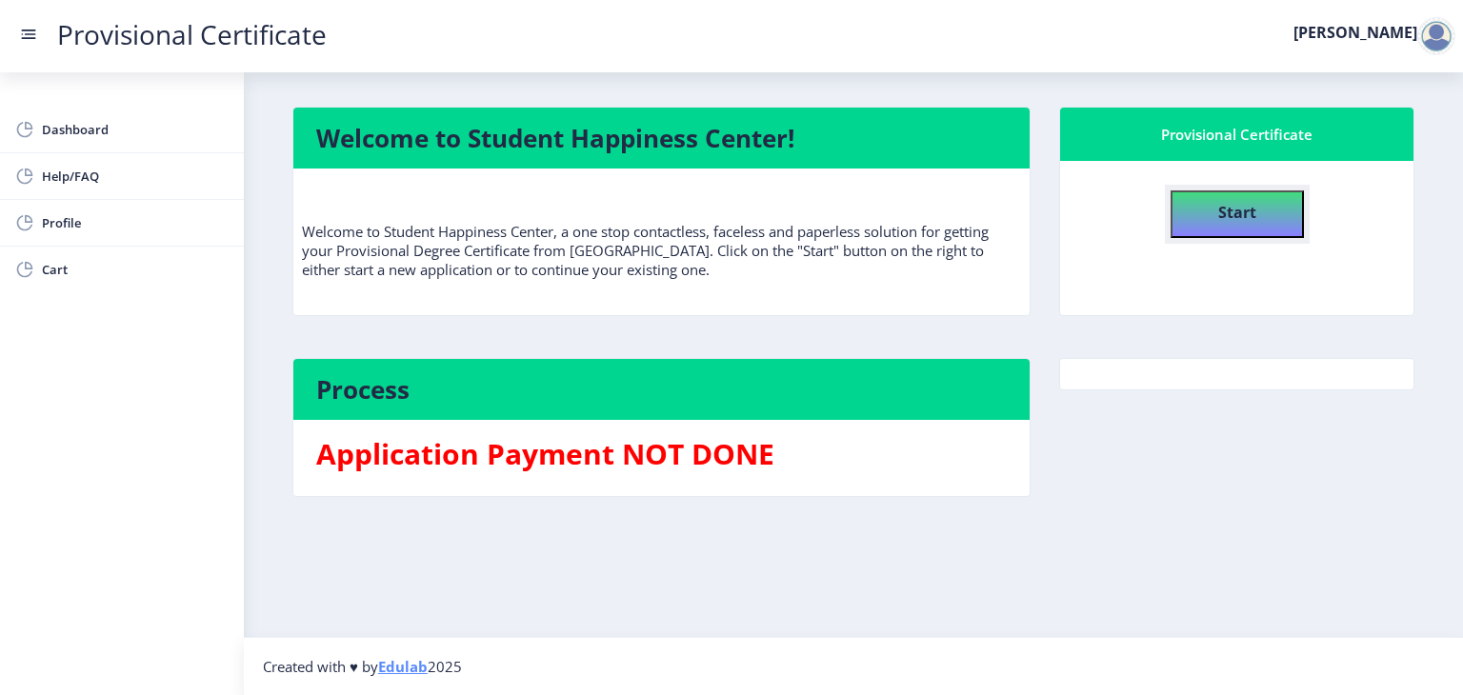
click at [1232, 211] on b "Start" at bounding box center [1237, 212] width 38 height 21
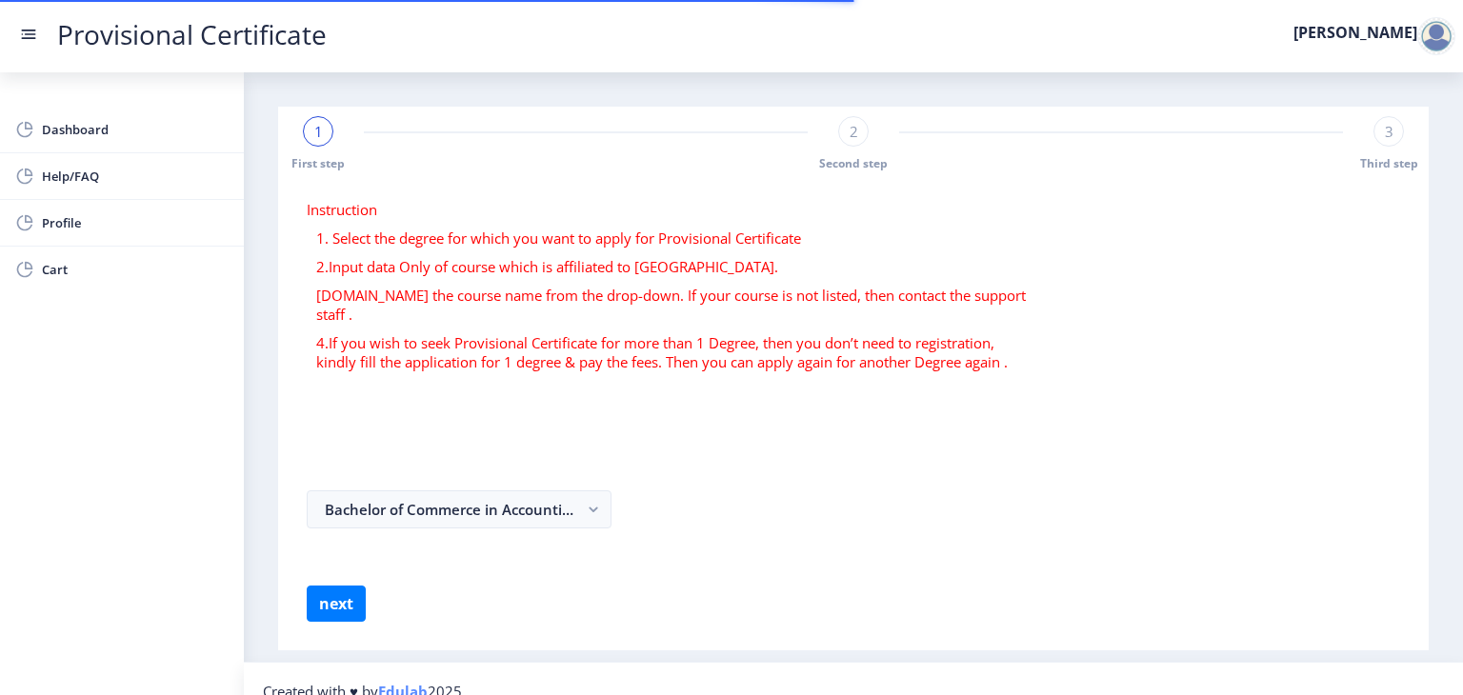
select select
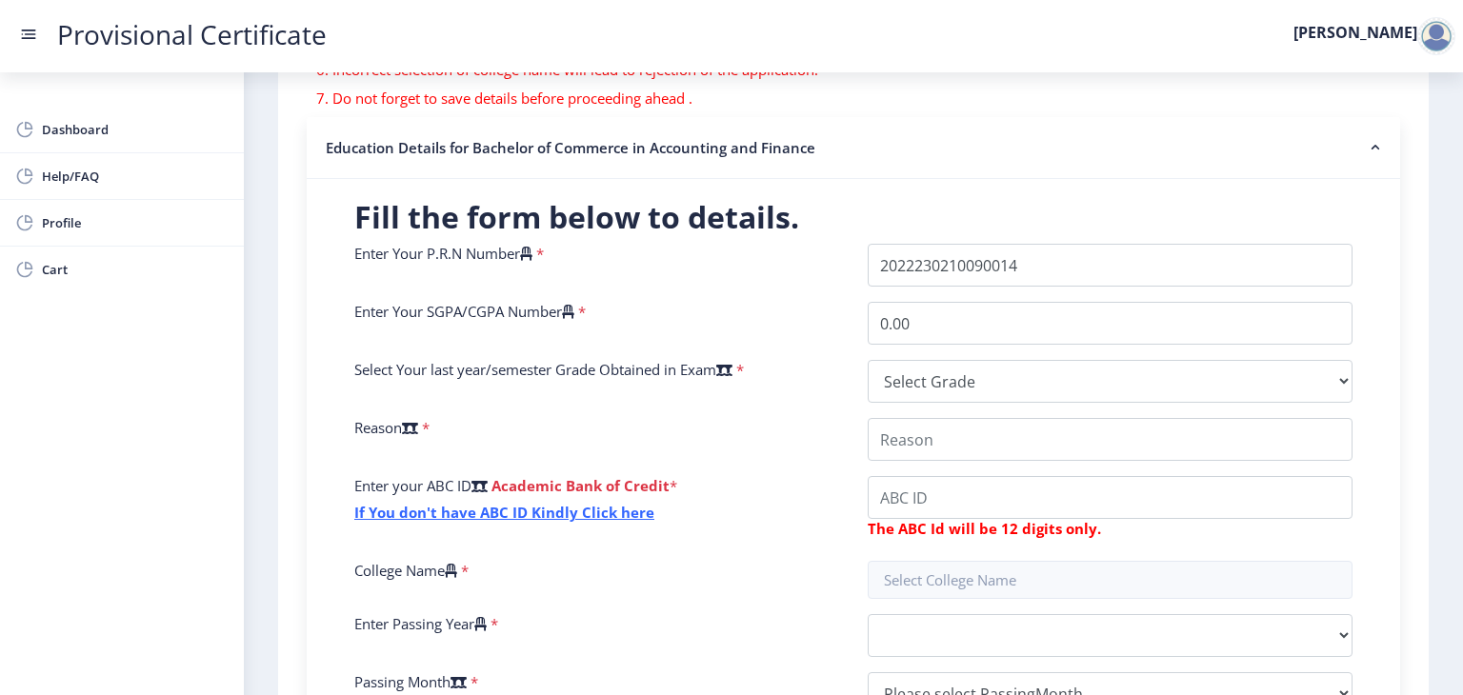
scroll to position [343, 0]
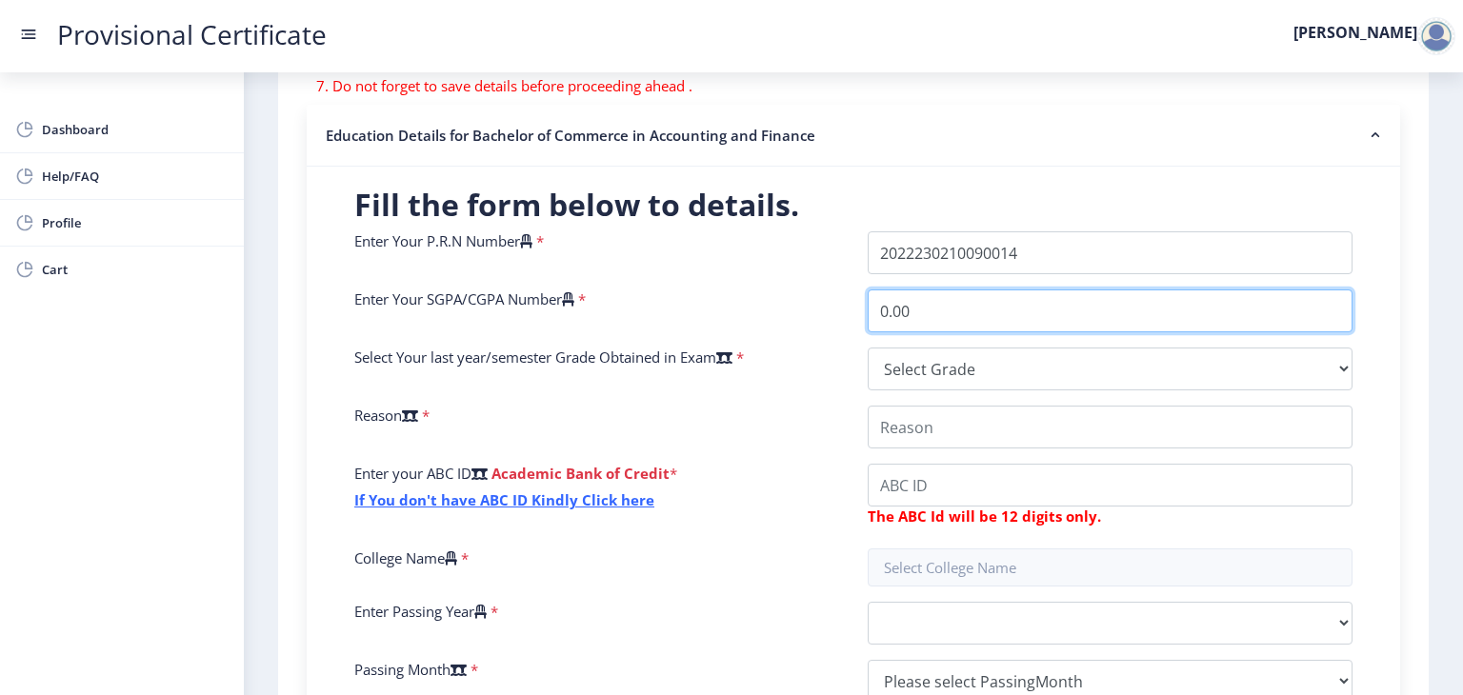
click at [1074, 331] on input "0.00" at bounding box center [1110, 311] width 485 height 43
type input "0"
type input "9.66"
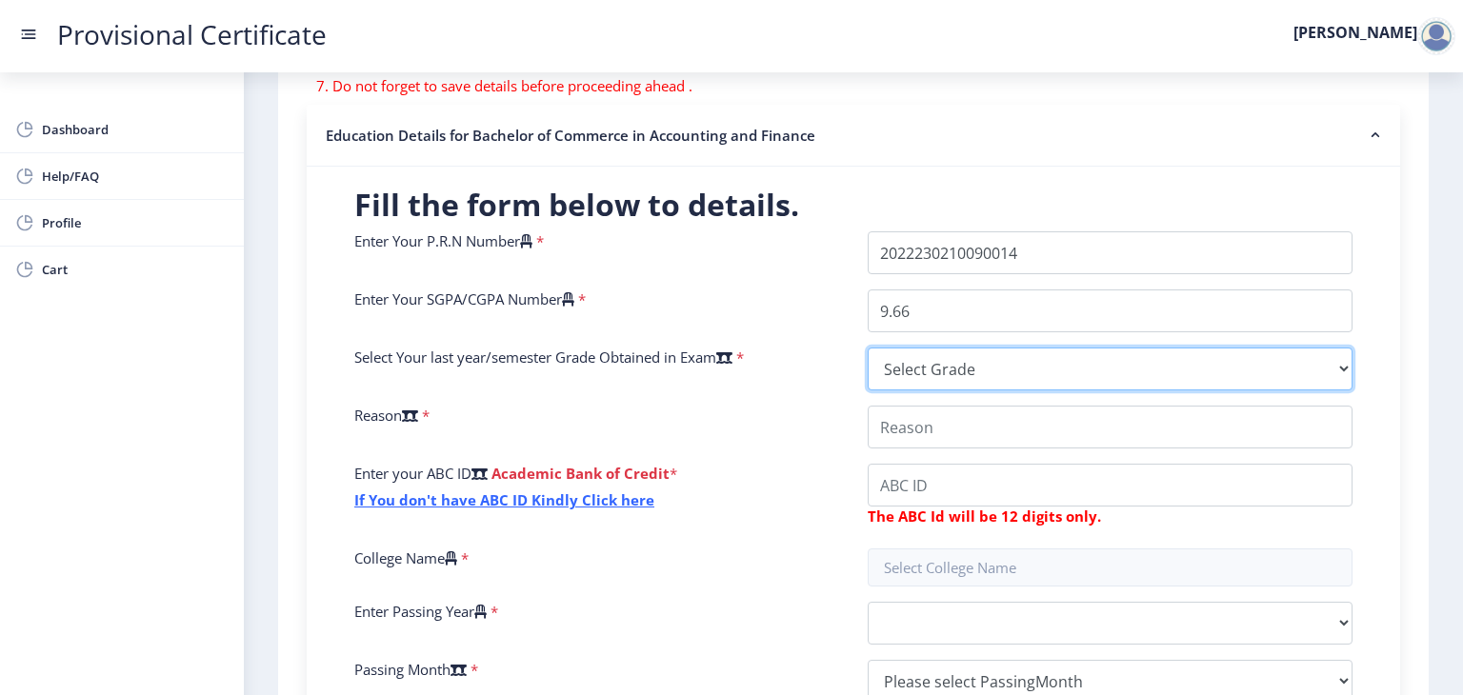
click at [1033, 367] on select "Select Grade O A+ A B+ B C D F(Fail)" at bounding box center [1110, 369] width 485 height 43
select select "O"
click at [868, 348] on select "Select Grade O A+ A B+ B C D F(Fail)" at bounding box center [1110, 369] width 485 height 43
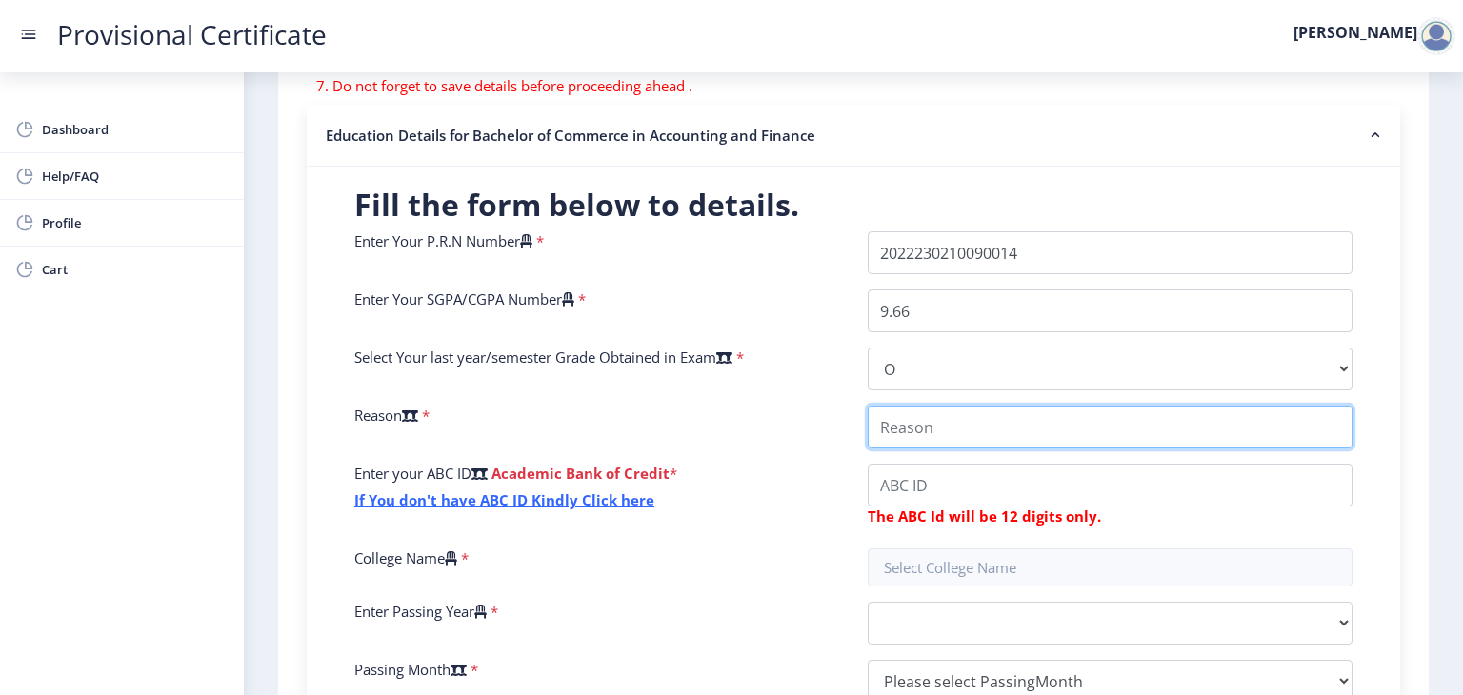
click at [964, 428] on input "College Name" at bounding box center [1110, 427] width 485 height 43
type input "Master's Application"
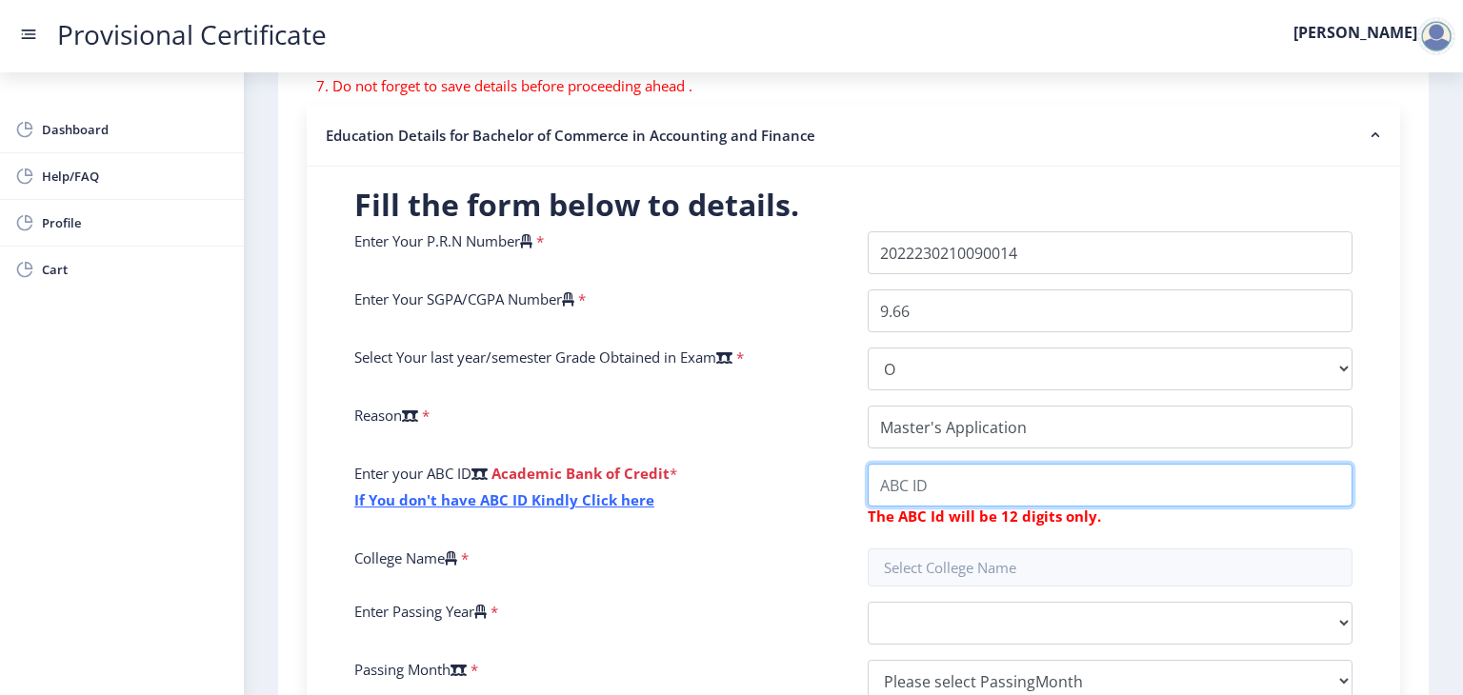
click at [949, 485] on input "College Name" at bounding box center [1110, 485] width 485 height 43
type input "[CREDIT_CARD_NUMBER]"
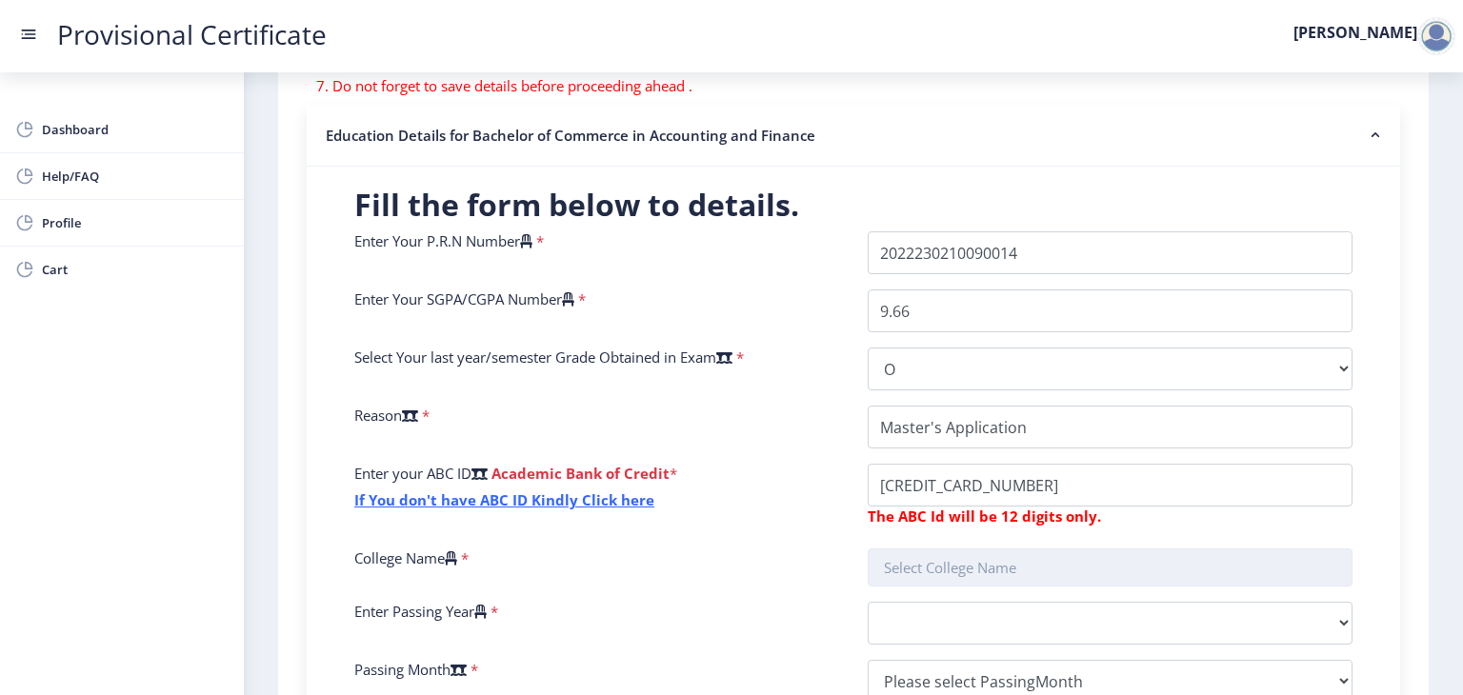
click at [976, 558] on input "text" at bounding box center [1110, 568] width 485 height 38
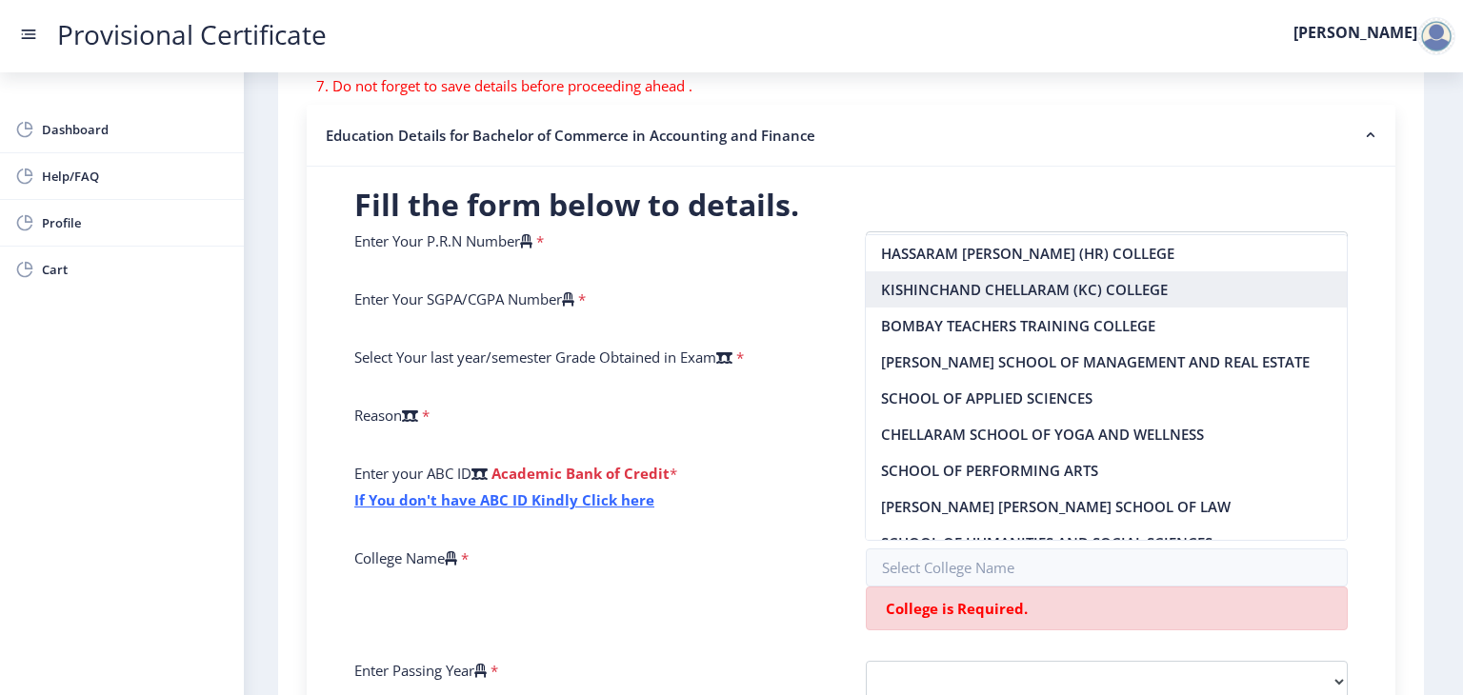
click at [1060, 292] on nb-option "KISHINCHAND CHELLARAM (KC) COLLEGE" at bounding box center [1106, 289] width 481 height 36
type input "KISHINCHAND CHELLARAM (KC) COLLEGE"
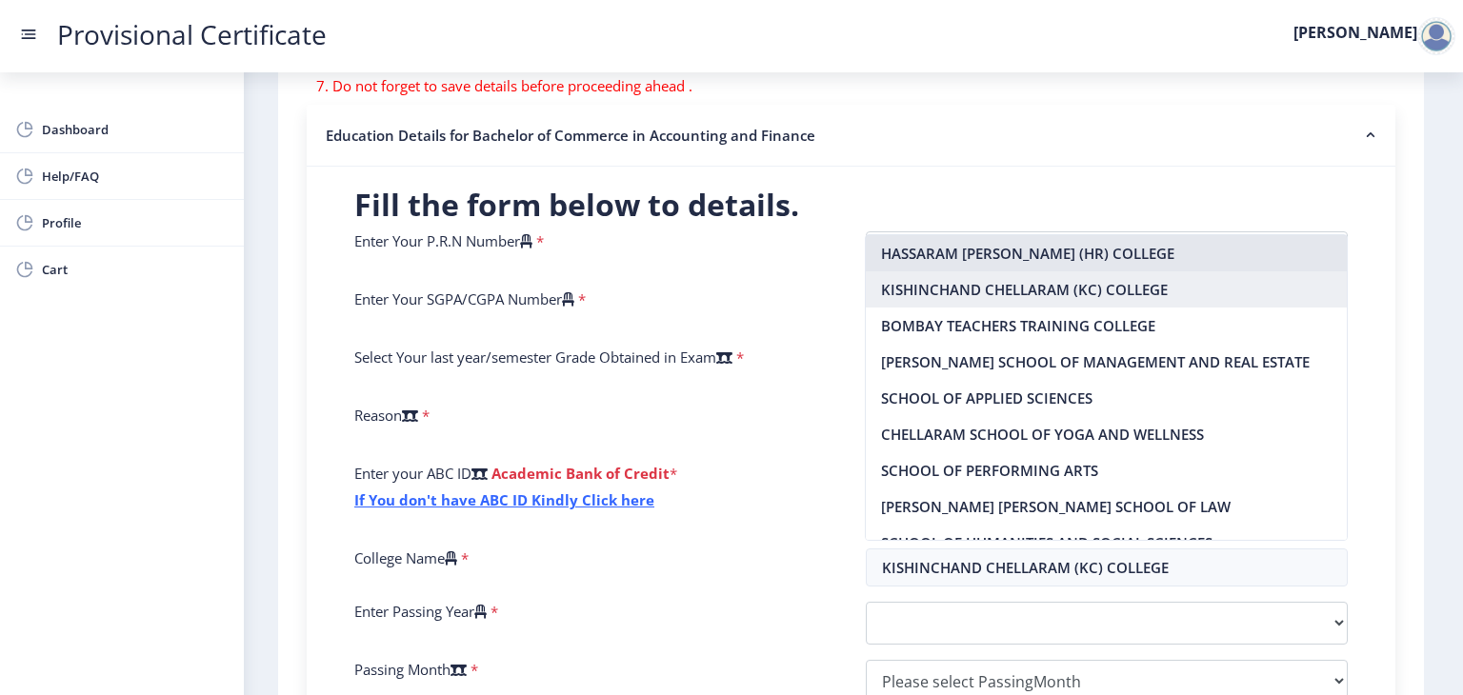
click at [1073, 295] on nb-option "KISHINCHAND CHELLARAM (KC) COLLEGE" at bounding box center [1106, 289] width 481 height 36
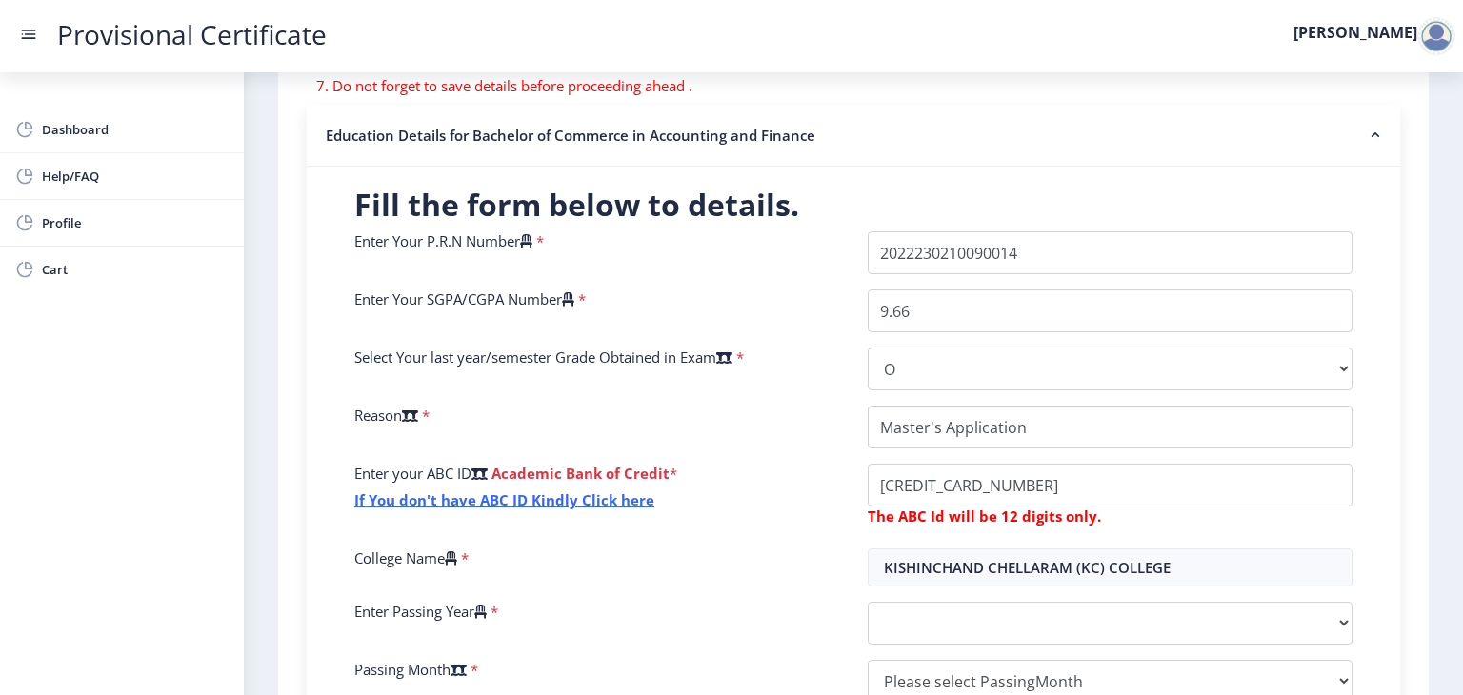
click at [786, 473] on div "Enter your ABC ID Academic Bank of Credit * If You don't have ABC ID Kindly Cli…" at bounding box center [596, 499] width 513 height 70
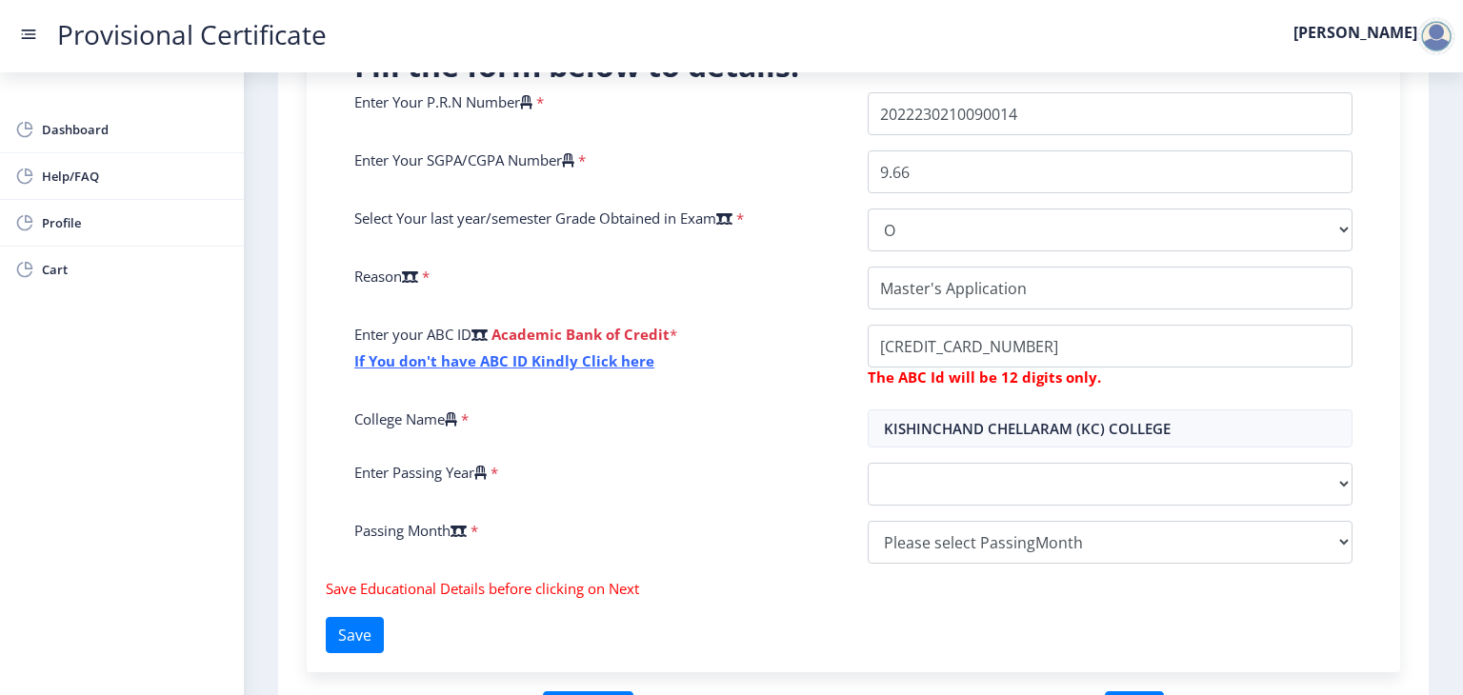
scroll to position [495, 0]
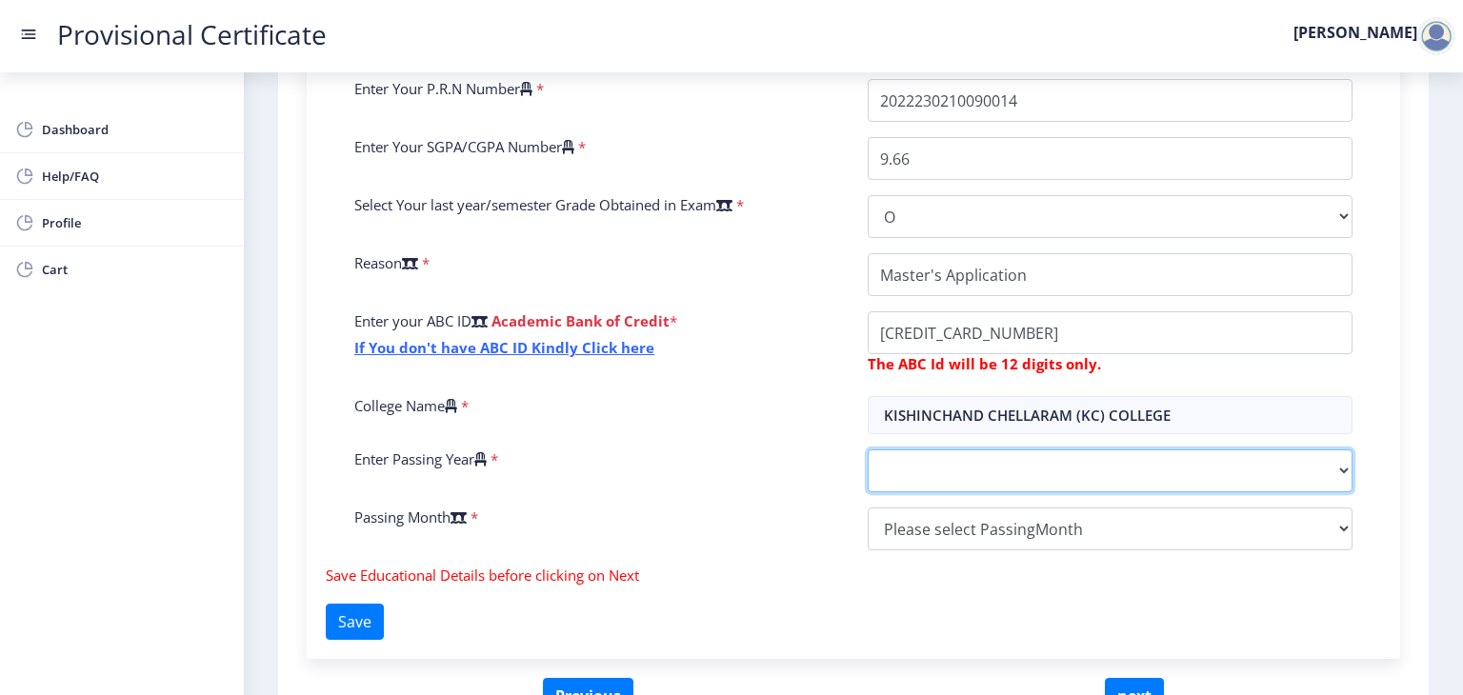
click at [976, 458] on select "2025 2024 2023 2022 2021 2020 2019 2018 2017 2016 2015 2014 2013 2012 2011 2010…" at bounding box center [1110, 471] width 485 height 43
select select "2025"
click at [868, 450] on select "2025 2024 2023 2022 2021 2020 2019 2018 2017 2016 2015 2014 2013 2012 2011 2010…" at bounding box center [1110, 471] width 485 height 43
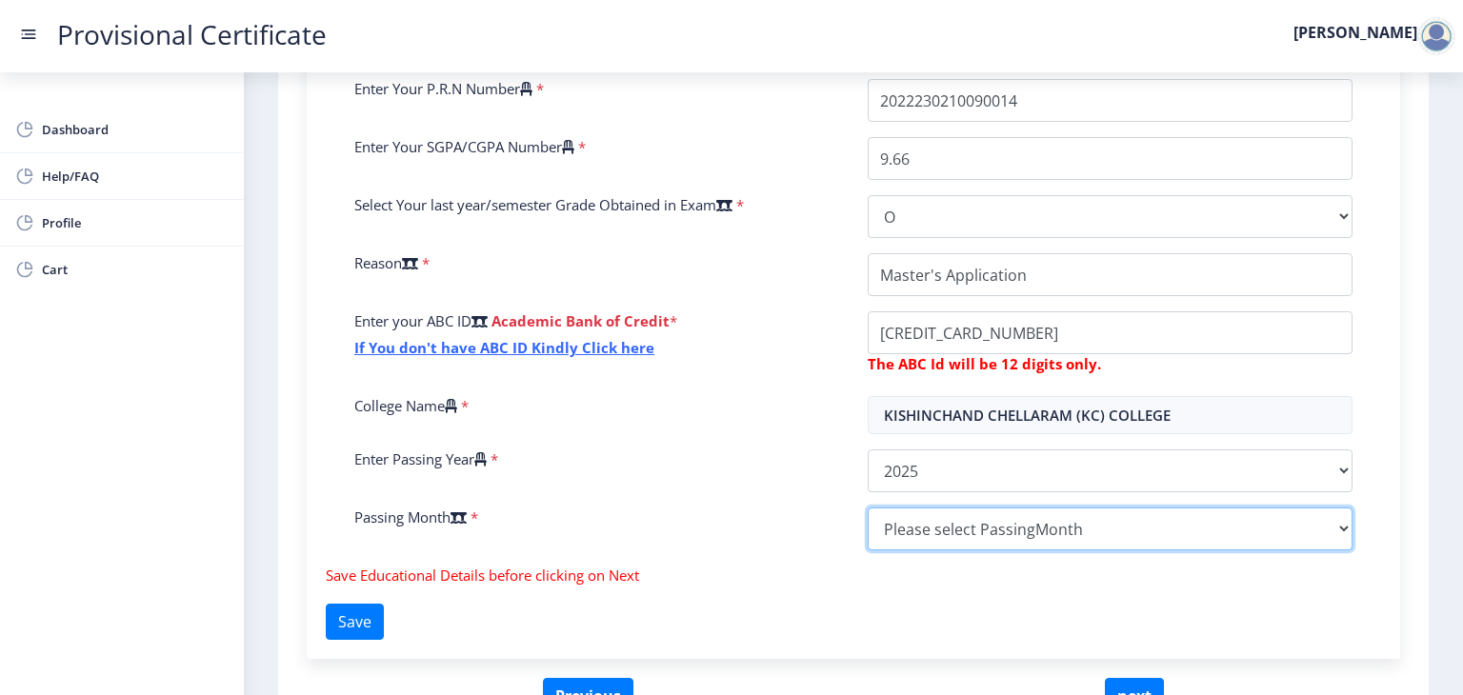
click at [885, 523] on select "Please select PassingMonth (01) January (02) February (03) March (04) April (05…" at bounding box center [1110, 529] width 485 height 43
select select "March"
click at [868, 508] on select "Please select PassingMonth (01) January (02) February (03) March (04) April (05…" at bounding box center [1110, 529] width 485 height 43
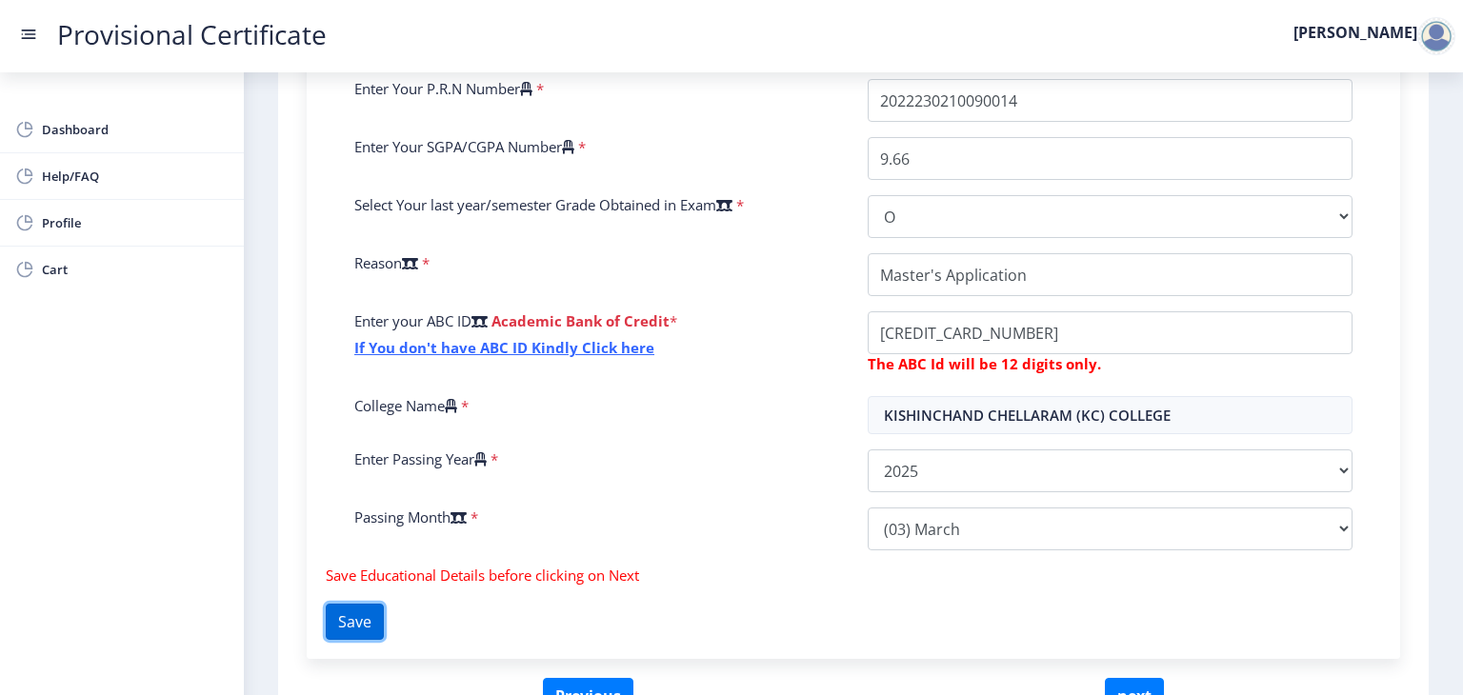
click at [375, 619] on button "Save" at bounding box center [355, 622] width 58 height 36
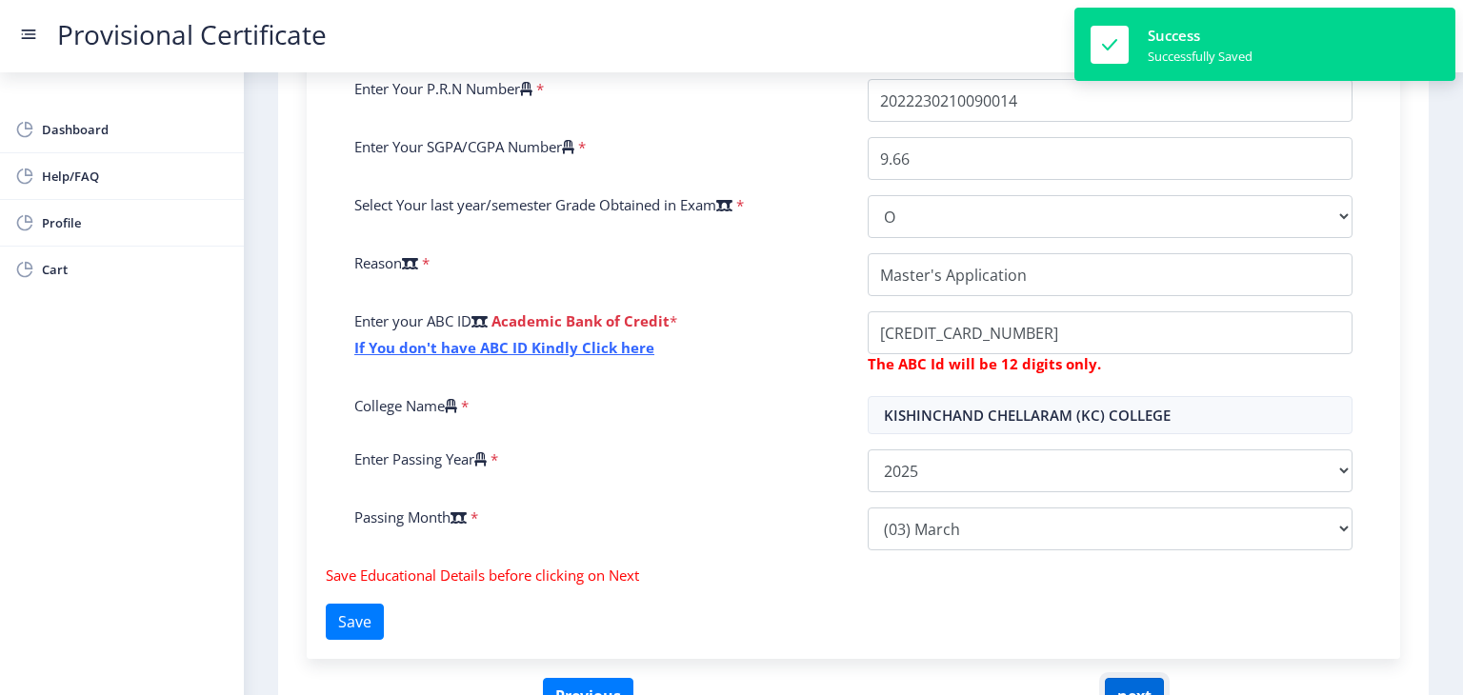
click at [1138, 683] on button "next" at bounding box center [1134, 696] width 59 height 36
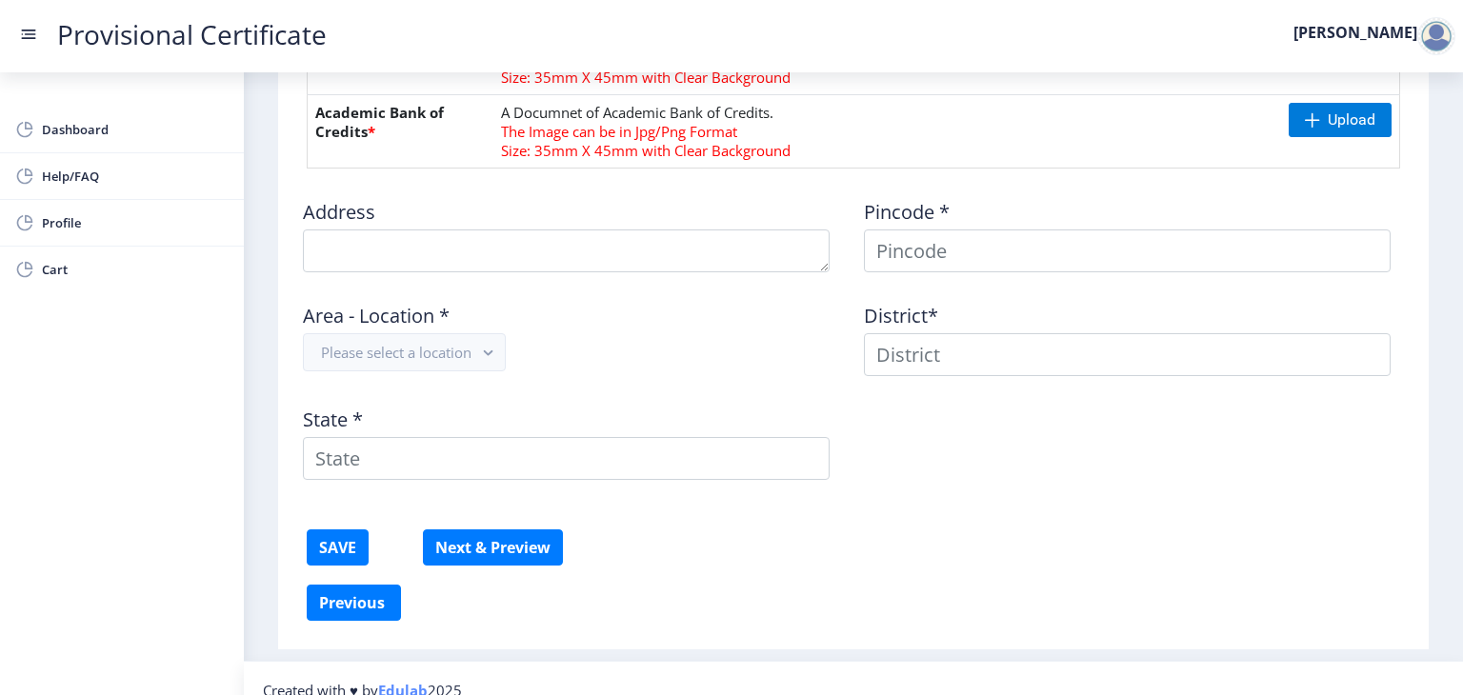
scroll to position [1029, 0]
